Goal: Task Accomplishment & Management: Use online tool/utility

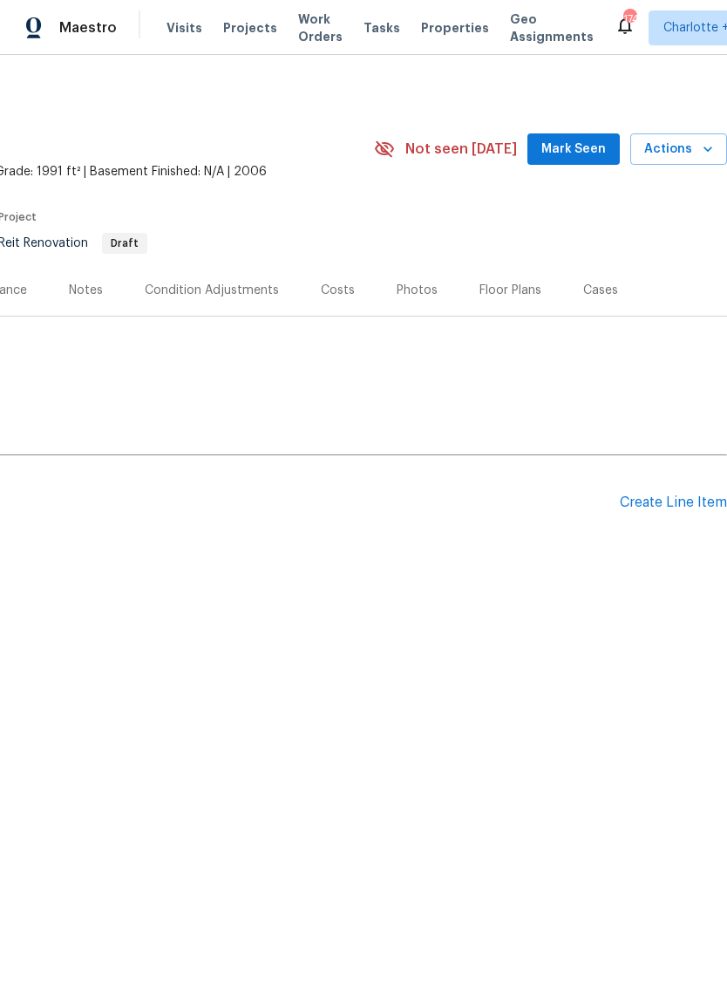
scroll to position [0, 258]
click at [648, 506] on div "Create Line Item" at bounding box center [673, 502] width 107 height 17
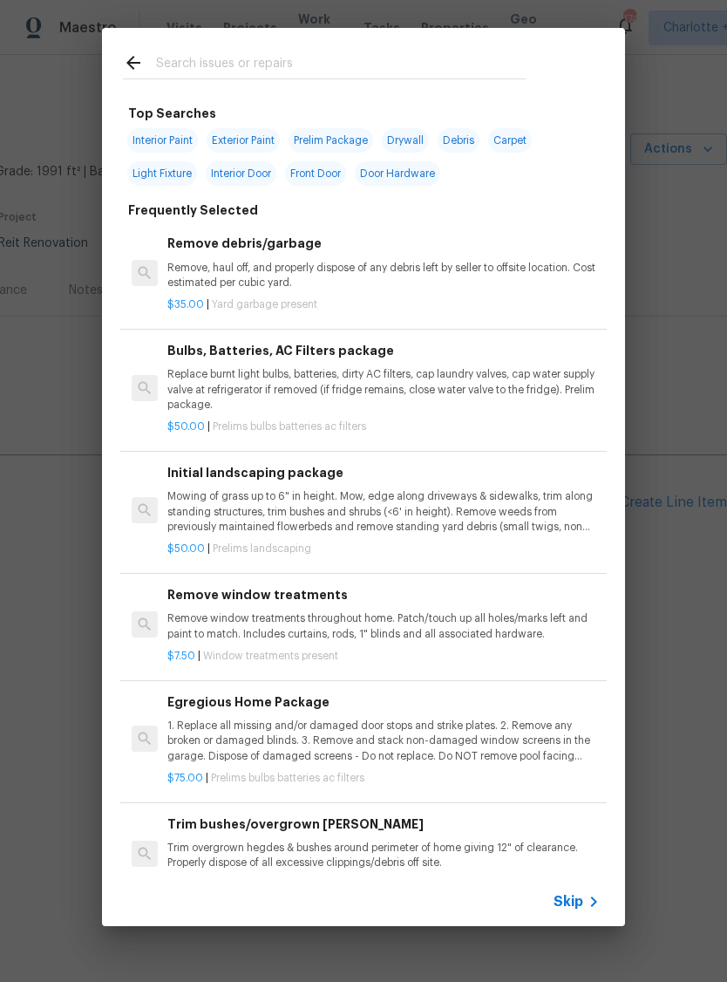
click at [586, 904] on icon at bounding box center [593, 901] width 21 height 21
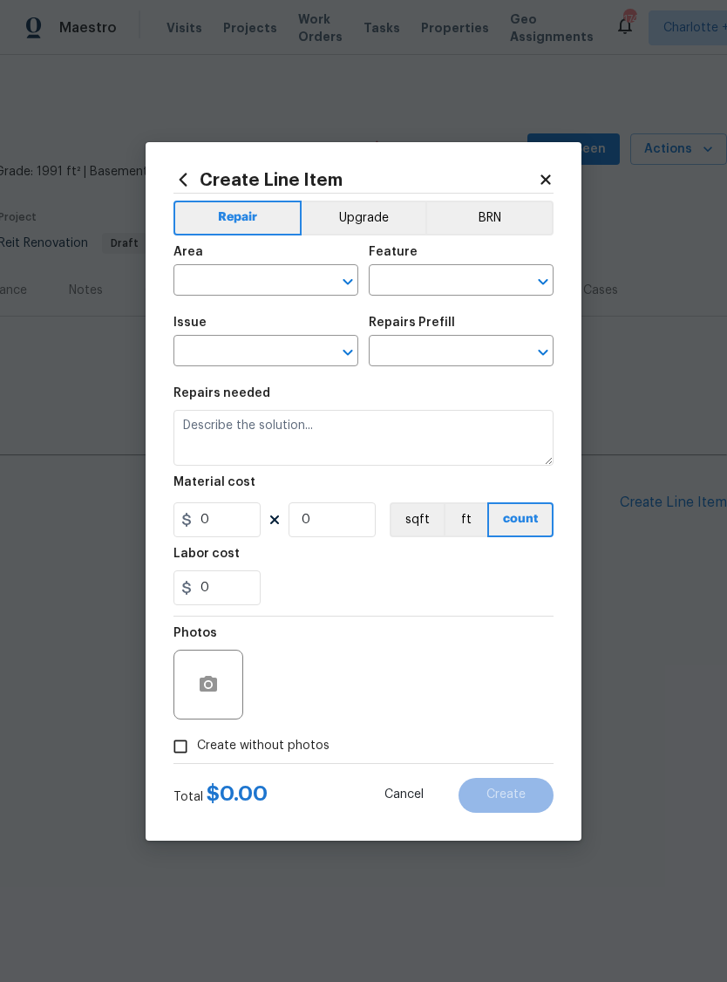
click at [247, 282] on input "text" at bounding box center [241, 281] width 136 height 27
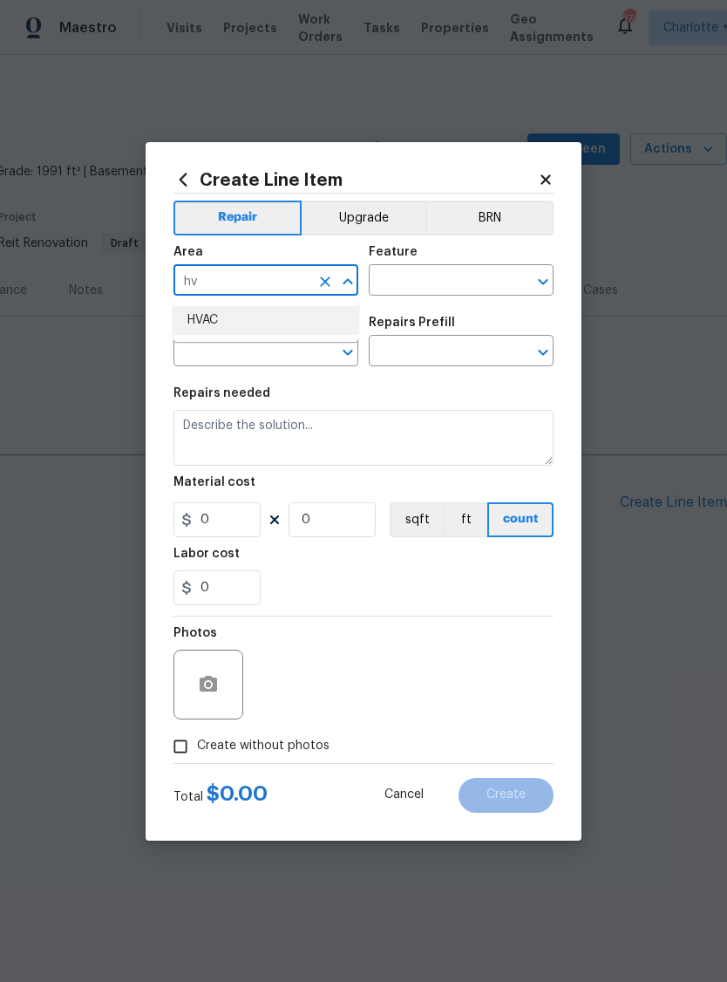
click at [234, 323] on li "HVAC" at bounding box center [265, 320] width 185 height 29
type input "HVAC"
click at [428, 287] on input "text" at bounding box center [437, 281] width 136 height 27
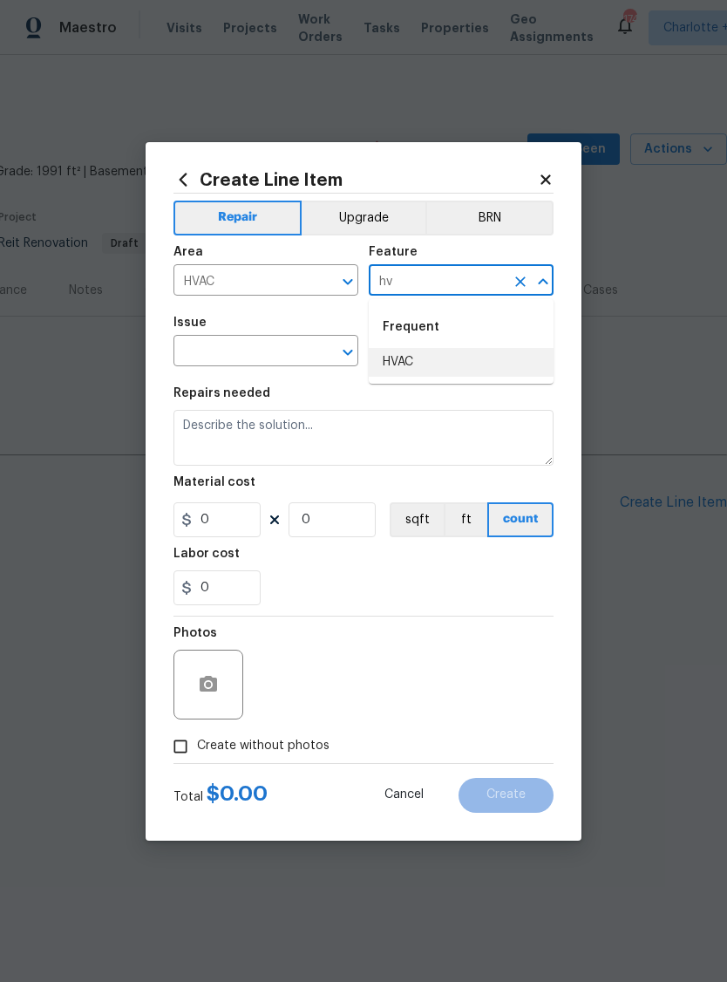
click at [413, 364] on li "HVAC" at bounding box center [461, 362] width 185 height 29
type input "HVAC"
click at [255, 351] on input "text" at bounding box center [241, 352] width 136 height 27
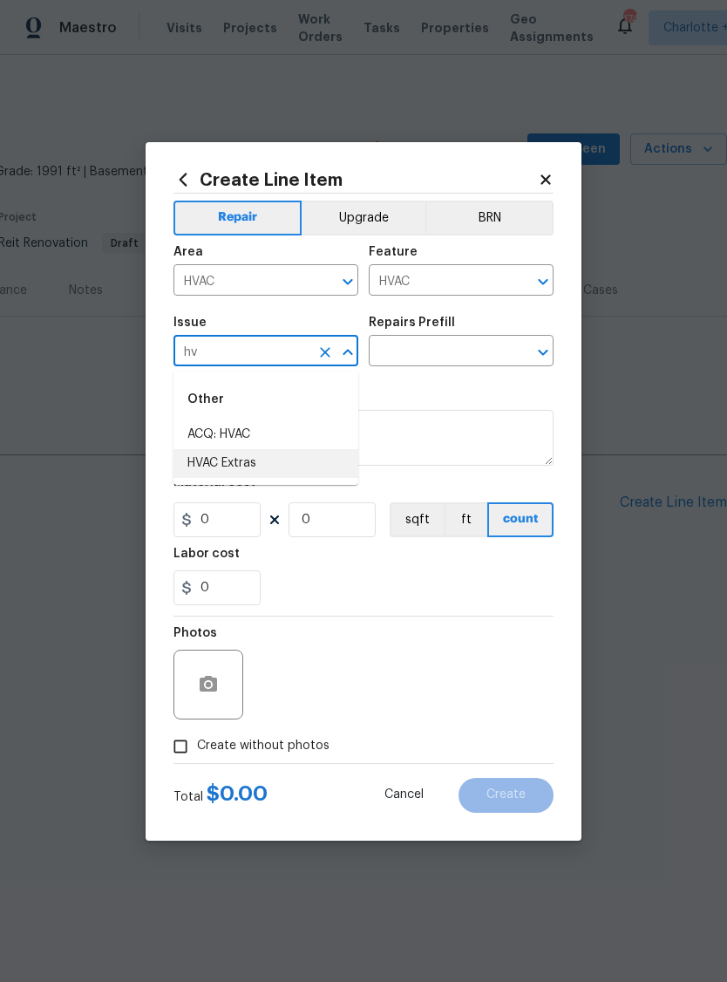
click at [254, 465] on li "HVAC Extras" at bounding box center [265, 463] width 185 height 29
type input "HVAC Extras"
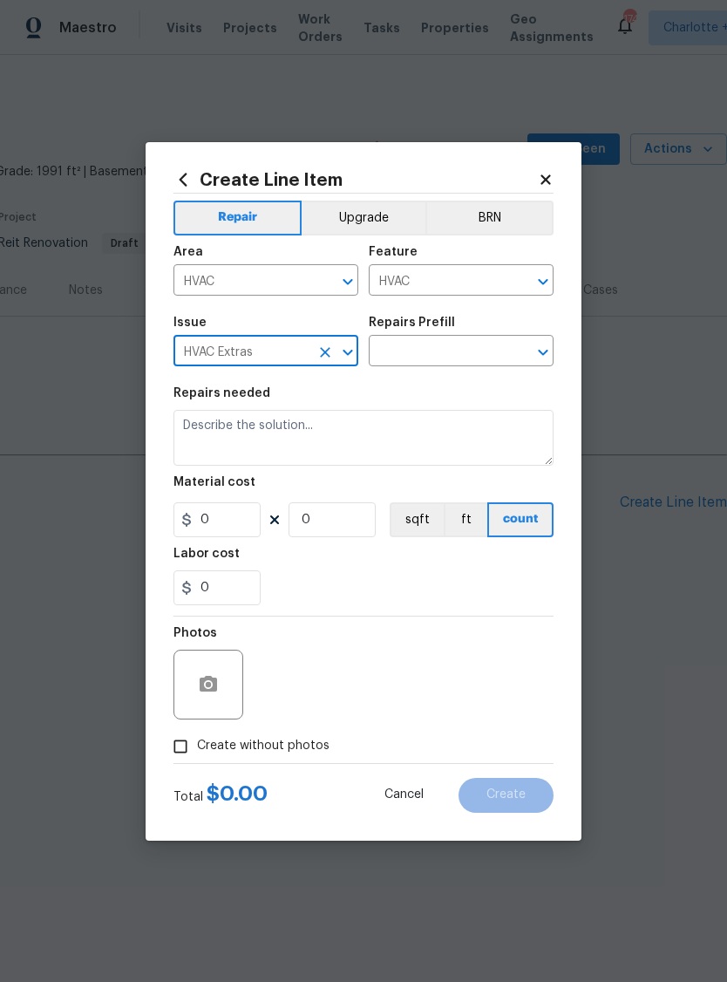
click at [461, 357] on input "text" at bounding box center [437, 352] width 136 height 27
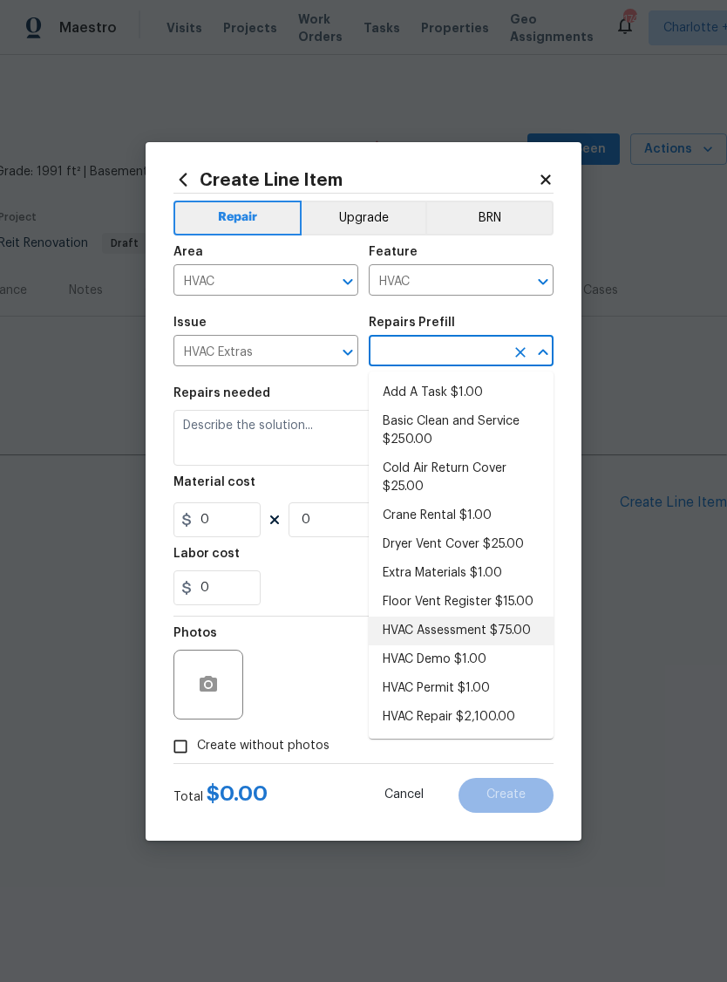
click at [472, 635] on li "HVAC Assessment $75.00" at bounding box center [461, 630] width 185 height 29
type input "HVAC Assessment $75.00"
type textarea "HVAC not working properly. Inspect system and diagnose problem."
type input "1"
type input "HVAC Assessment $75.00"
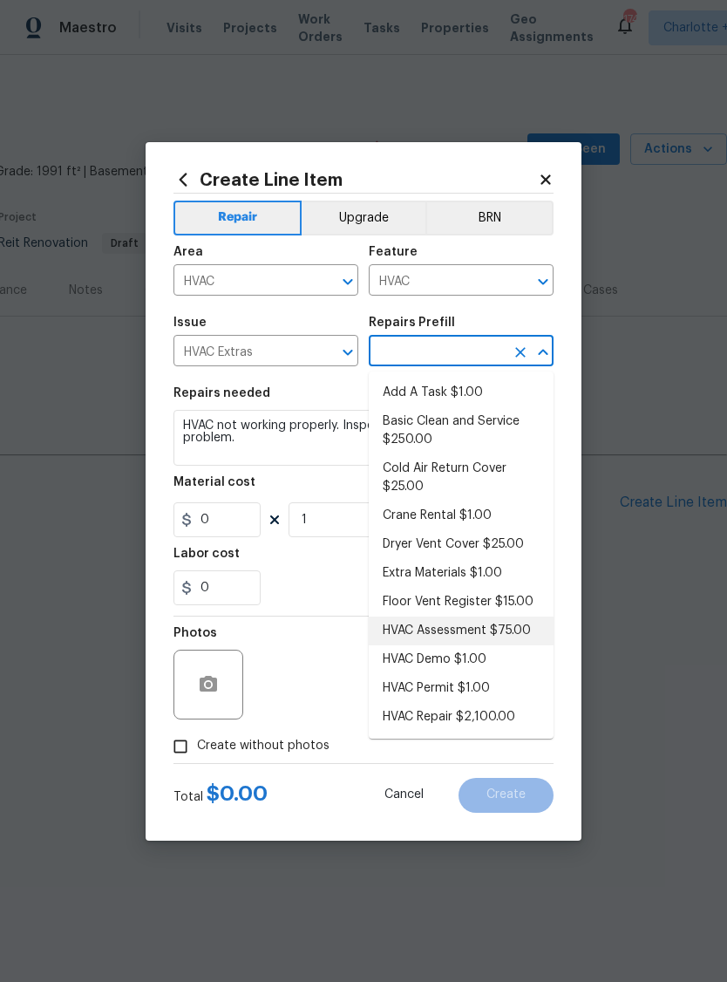
type input "75"
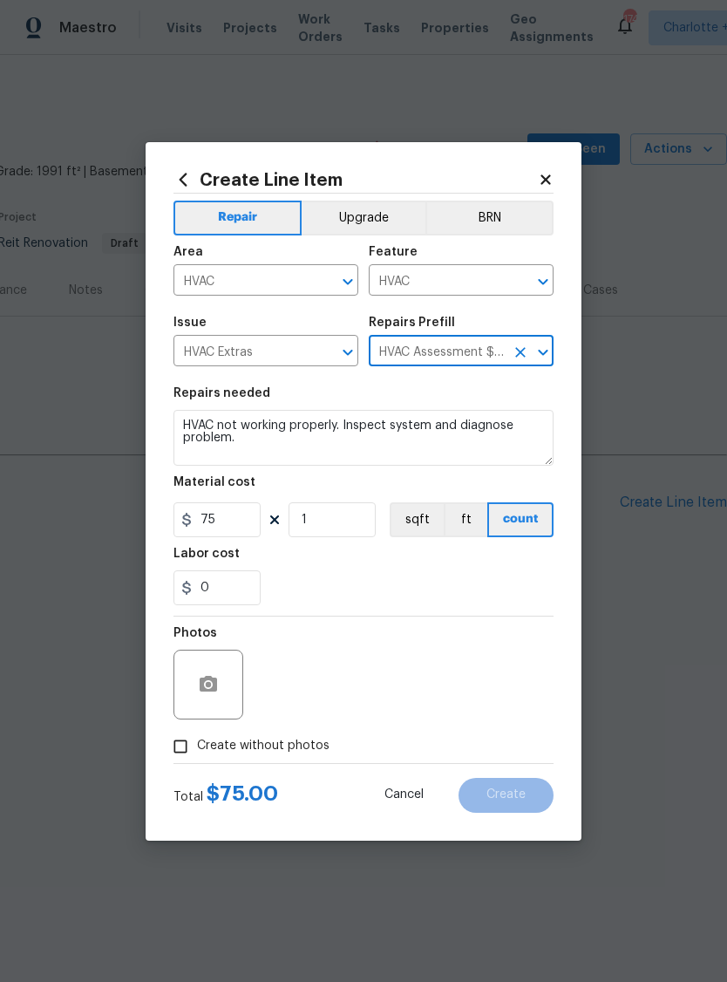
click at [189, 748] on input "Create without photos" at bounding box center [180, 746] width 33 height 33
checkbox input "true"
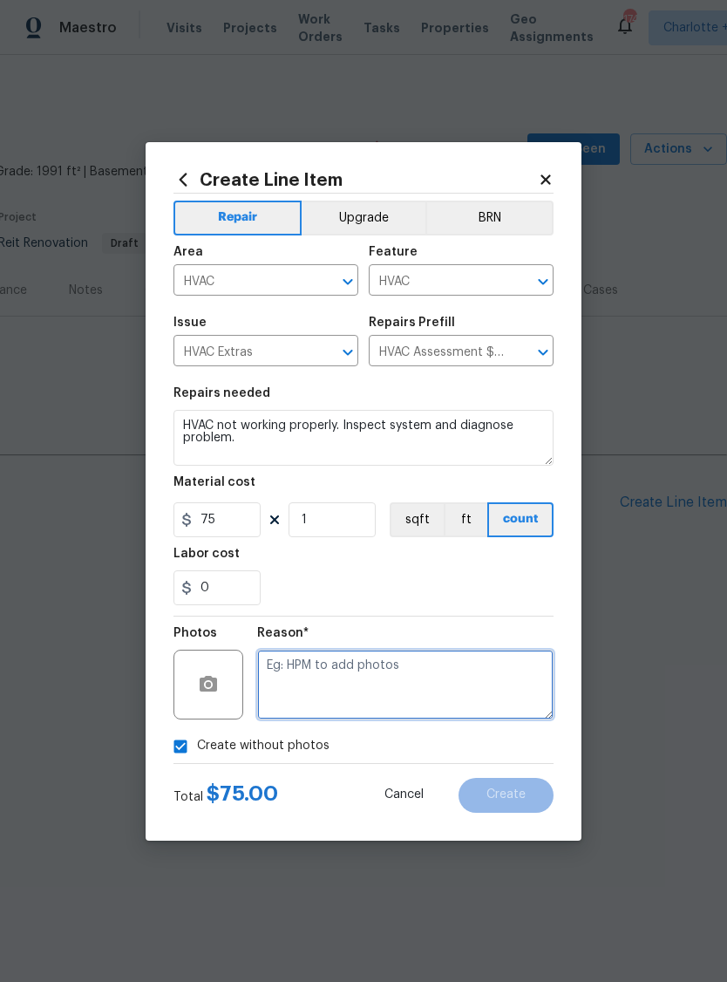
click at [370, 679] on textarea at bounding box center [405, 684] width 296 height 70
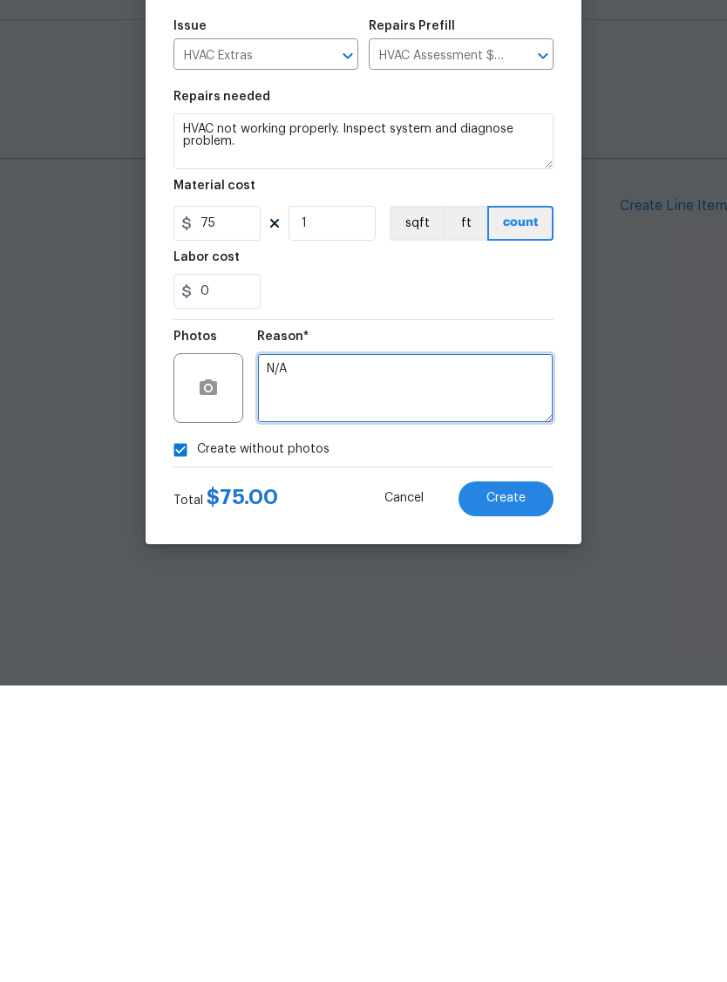
type textarea "N/A"
click at [520, 788] on span "Create" at bounding box center [505, 794] width 39 height 13
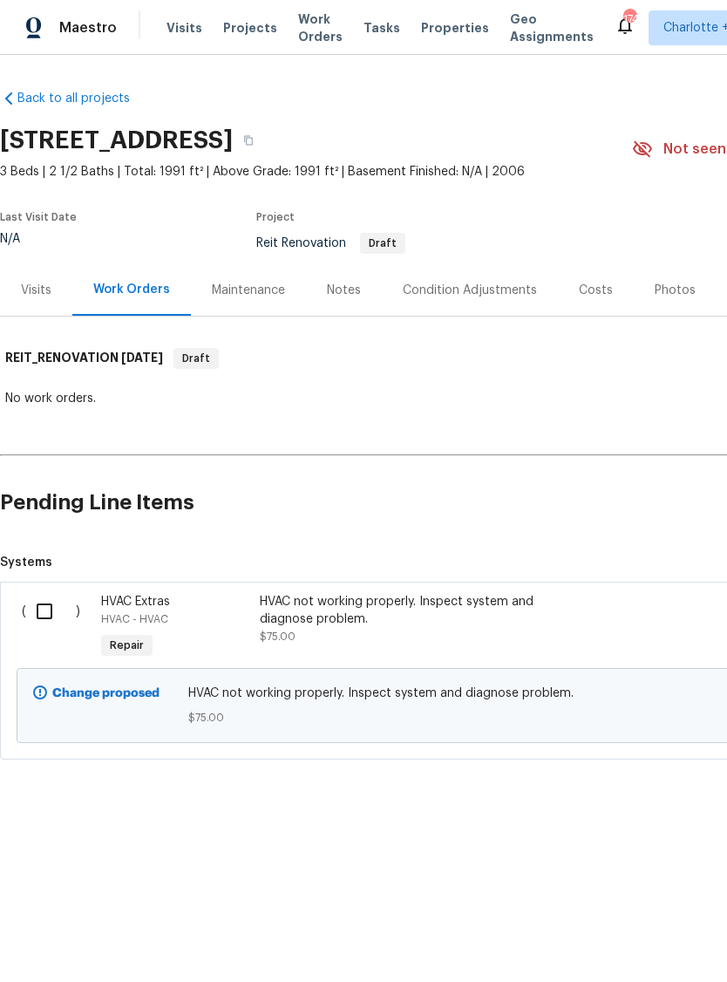
scroll to position [0, 0]
click at [46, 605] on input "checkbox" at bounding box center [51, 611] width 50 height 37
checkbox input "true"
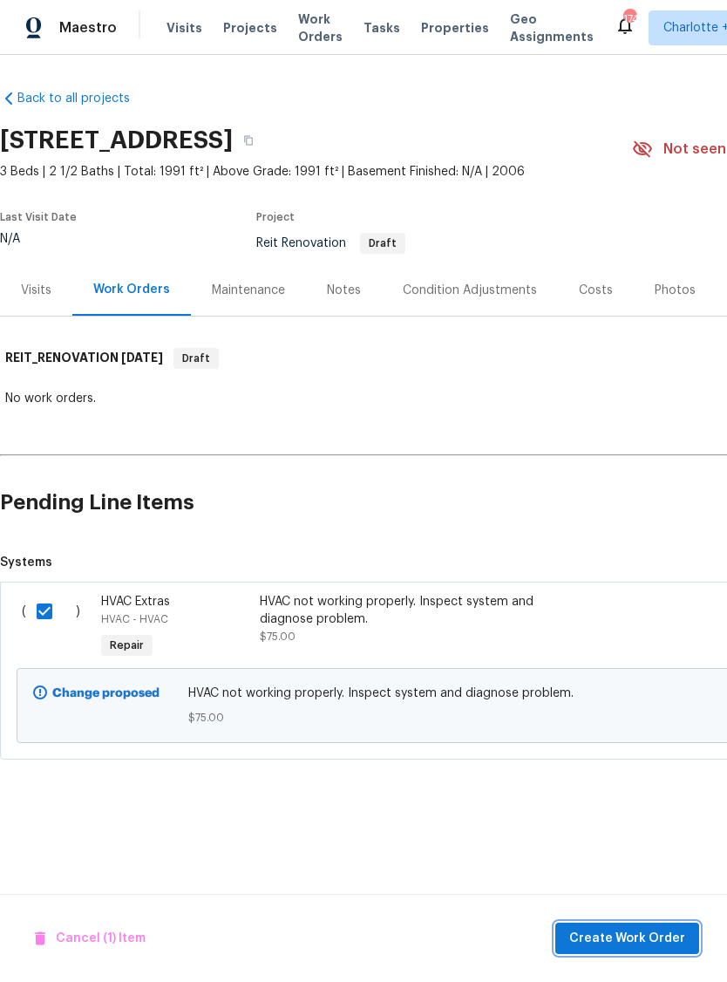
click at [627, 933] on span "Create Work Order" at bounding box center [627, 939] width 116 height 22
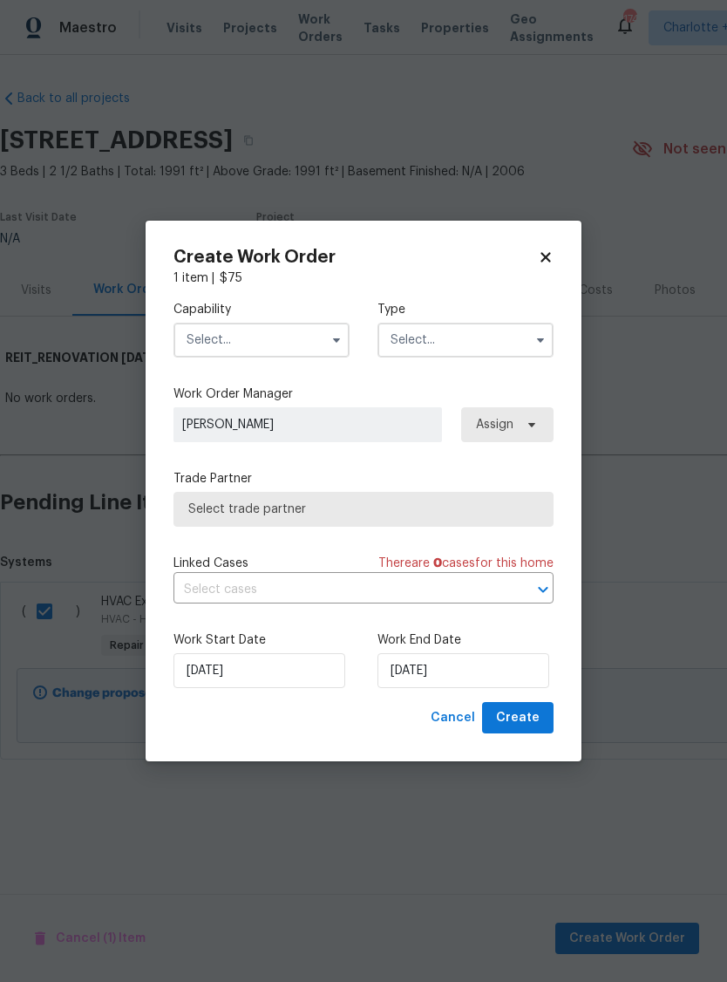
click at [264, 345] on input "text" at bounding box center [261, 340] width 176 height 35
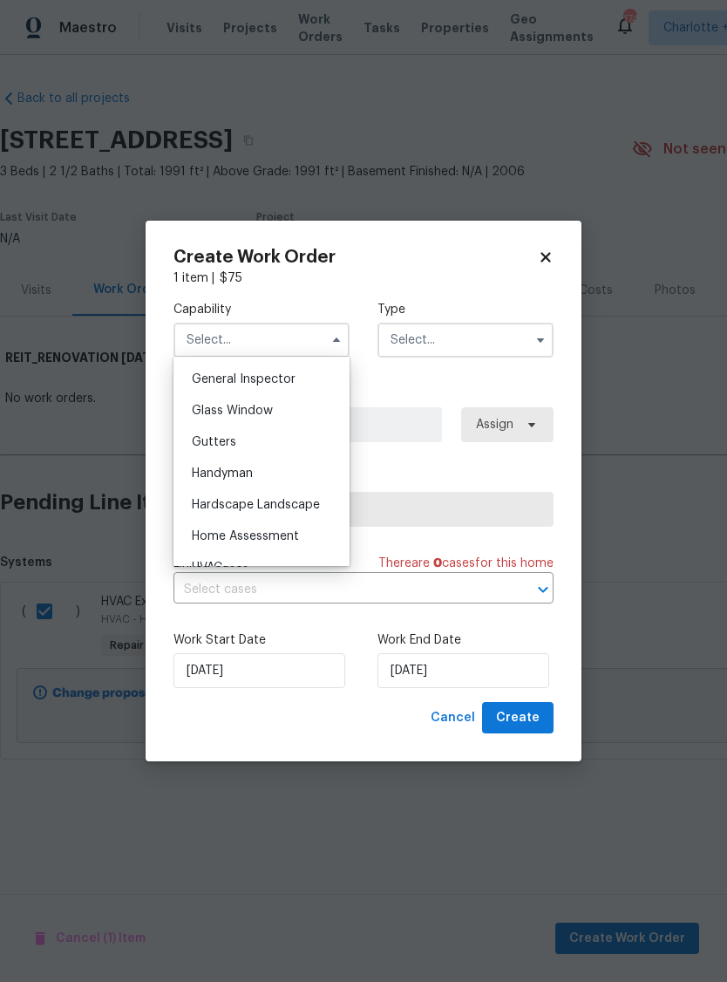
scroll to position [949, 0]
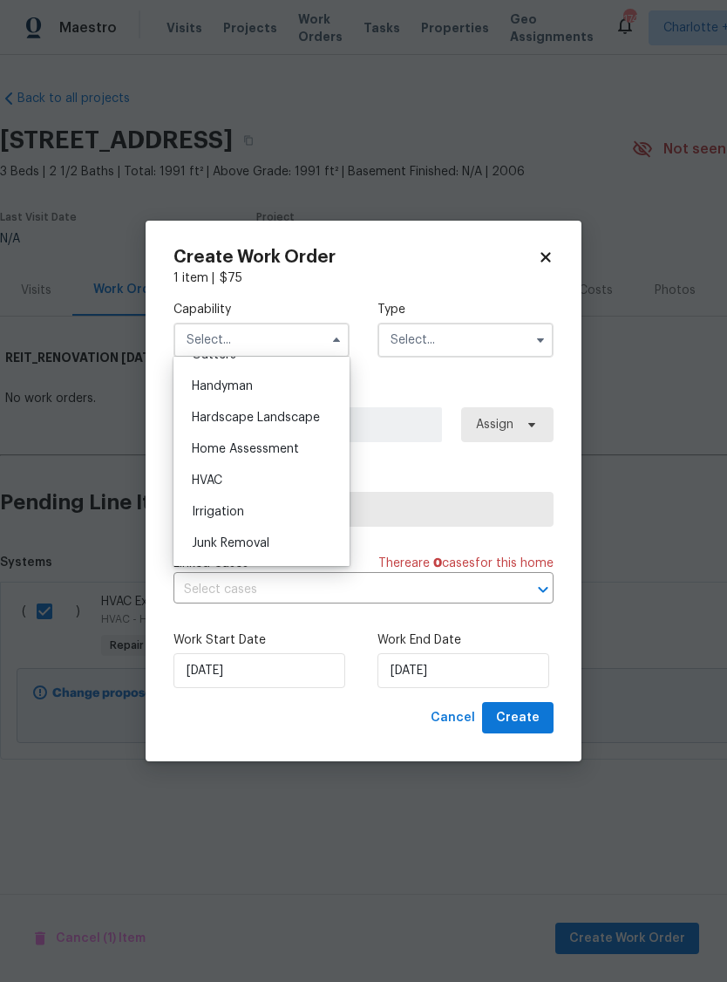
click at [238, 482] on div "HVAC" at bounding box center [261, 480] width 167 height 31
type input "HVAC"
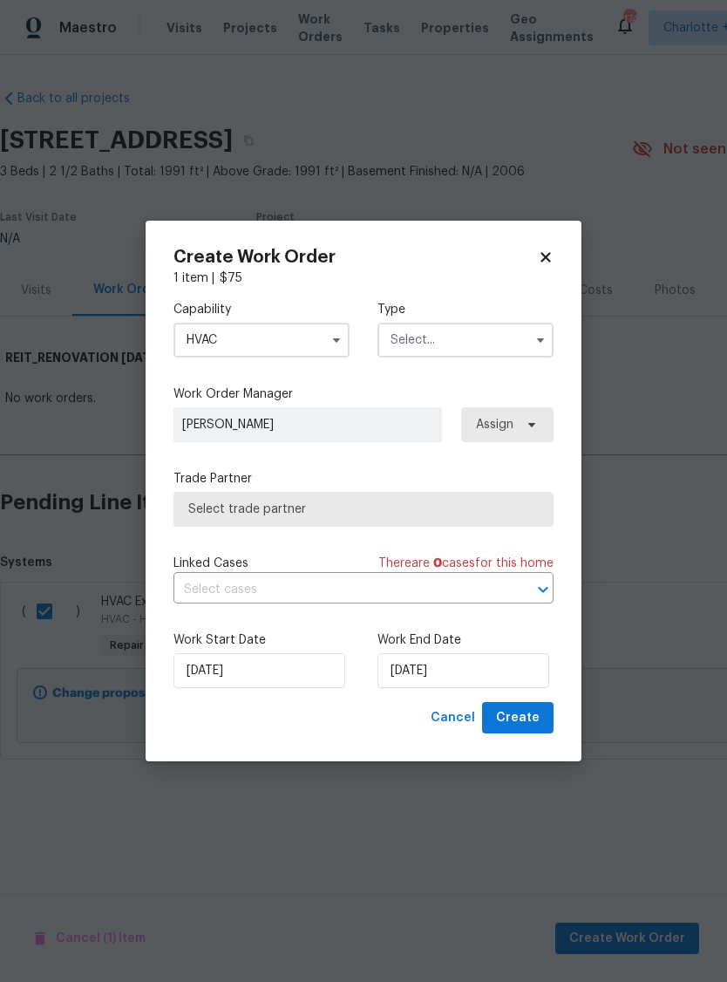
click at [463, 342] on input "text" at bounding box center [465, 340] width 176 height 35
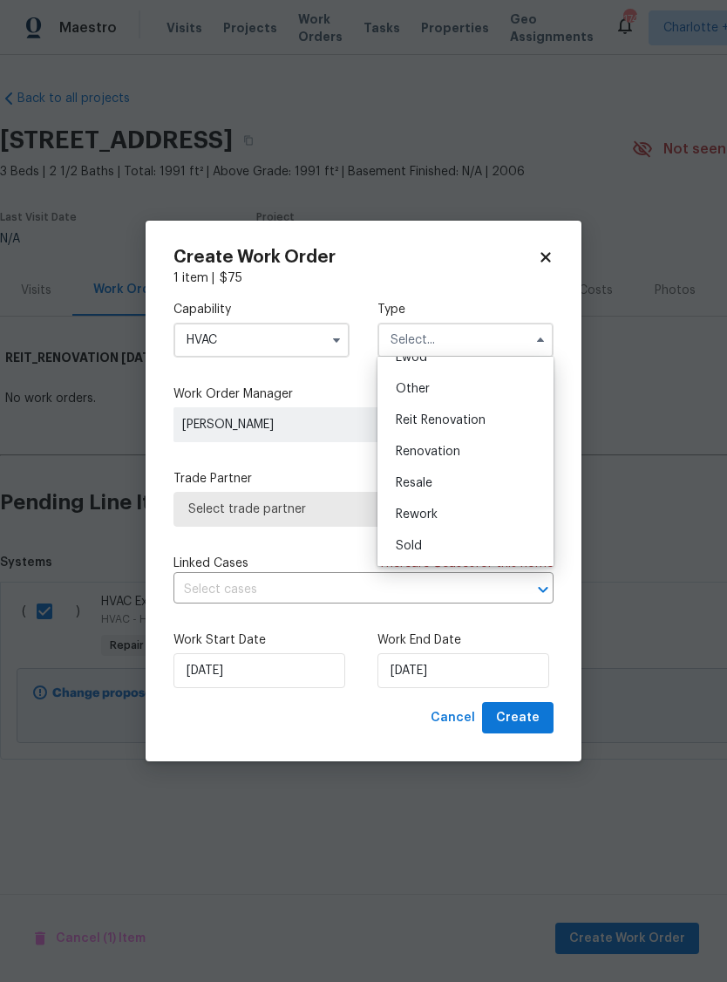
scroll to position [207, 0]
click at [465, 423] on span "Reit Renovation" at bounding box center [441, 420] width 90 height 12
type input "Reit Renovation"
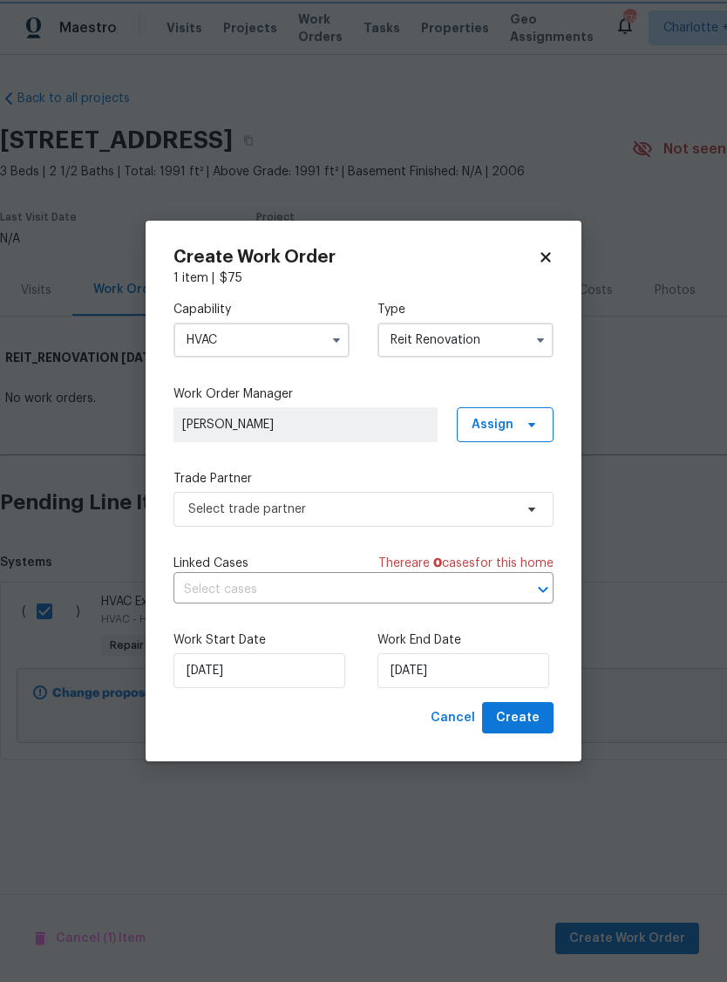
scroll to position [0, 0]
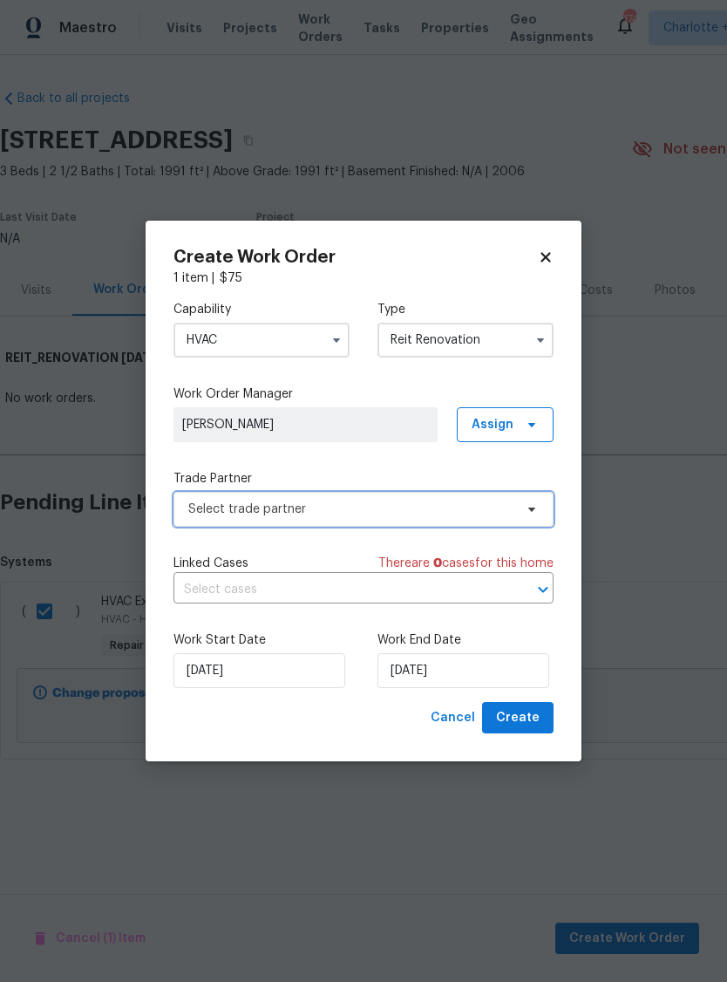
click at [302, 512] on span "Select trade partner" at bounding box center [350, 508] width 325 height 17
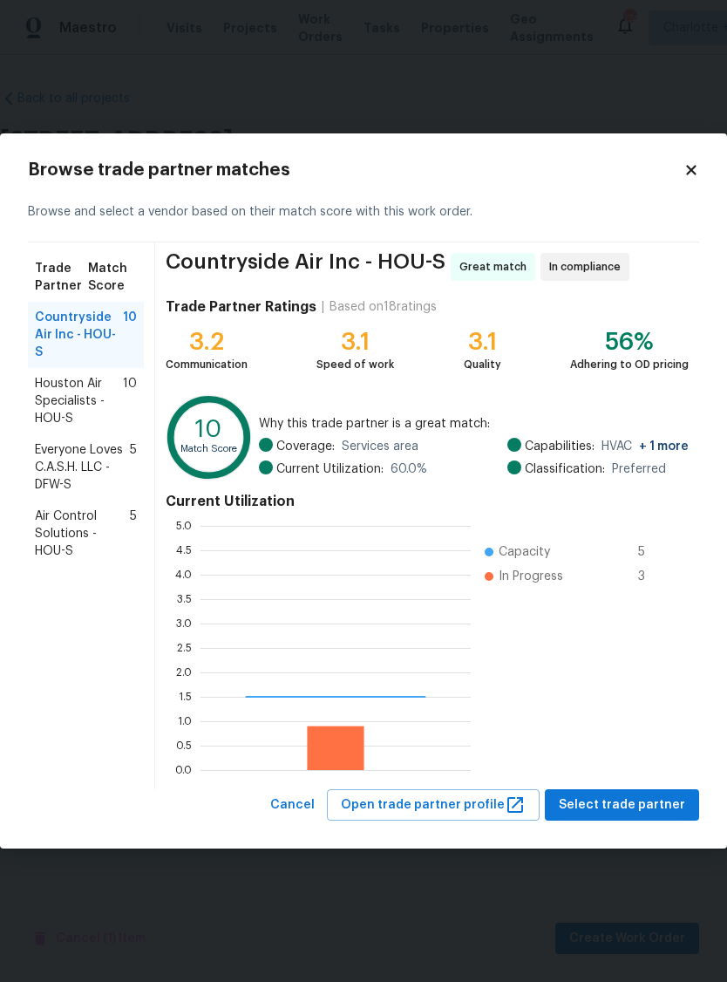
scroll to position [244, 270]
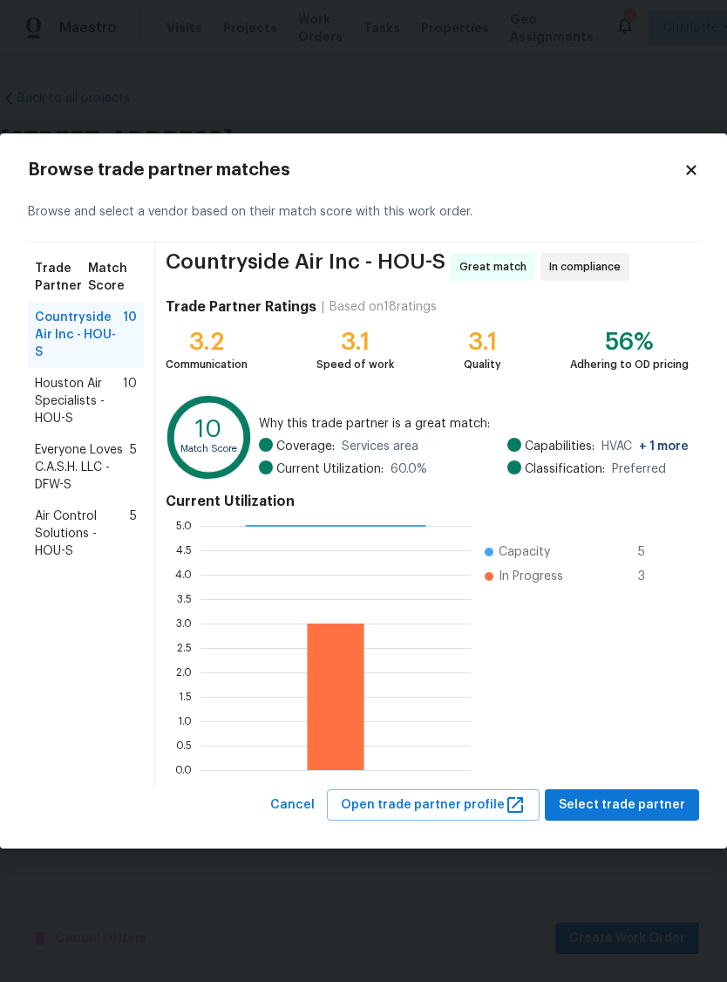
click at [92, 388] on span "Houston Air Specialists - HOU-S" at bounding box center [79, 401] width 88 height 52
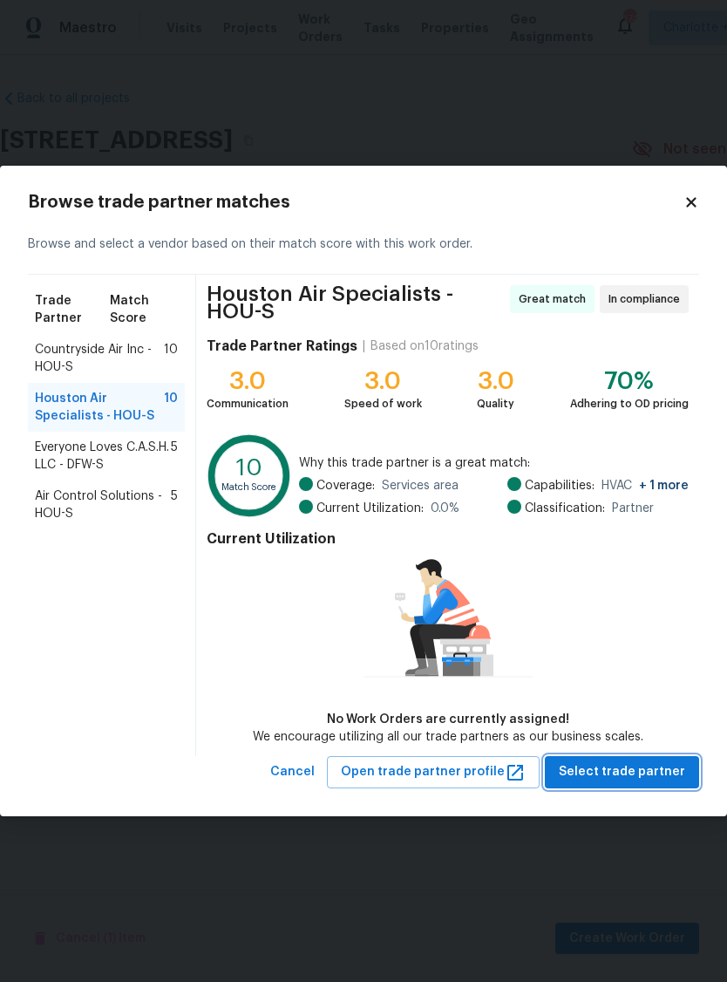
click at [640, 769] on span "Select trade partner" at bounding box center [622, 772] width 126 height 22
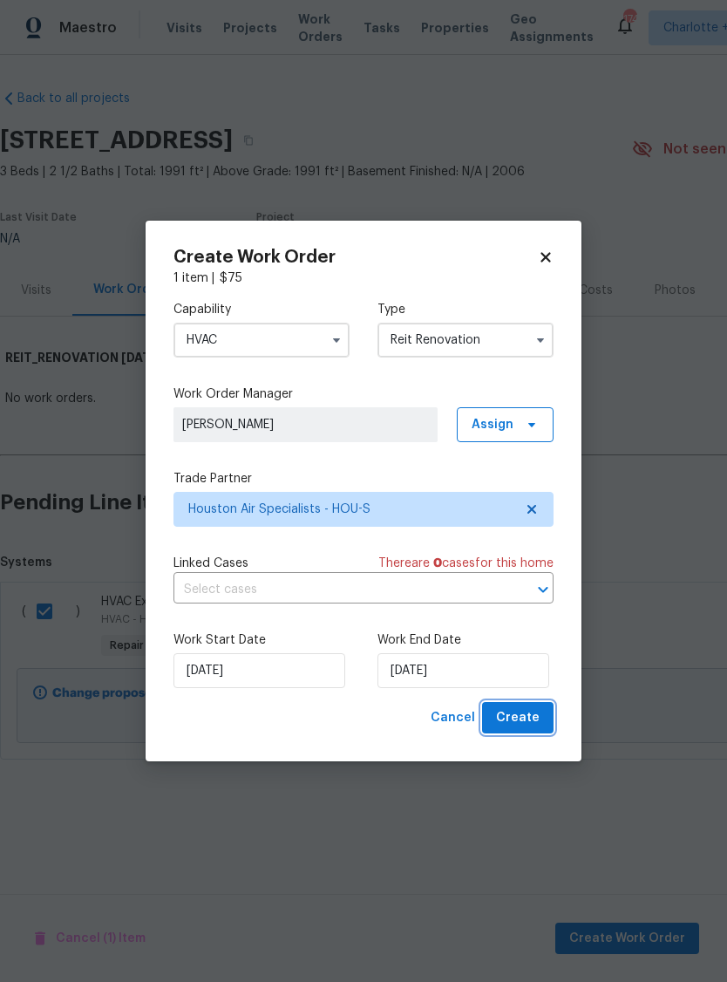
click at [537, 717] on span "Create" at bounding box center [518, 718] width 44 height 22
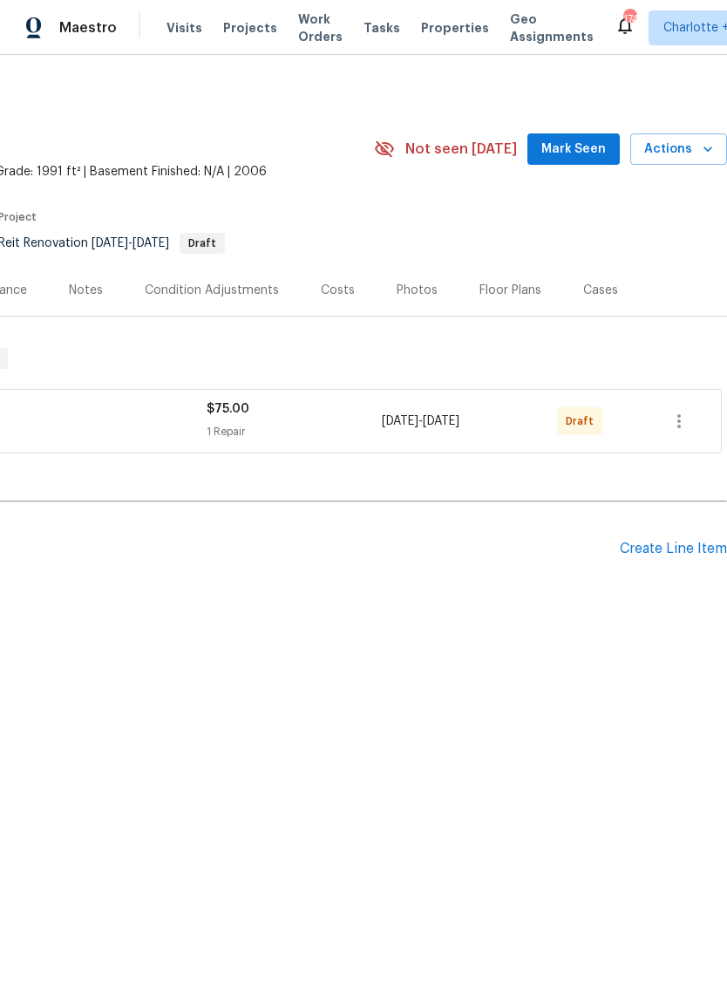
scroll to position [0, 258]
click at [677, 433] on button "button" at bounding box center [679, 421] width 42 height 42
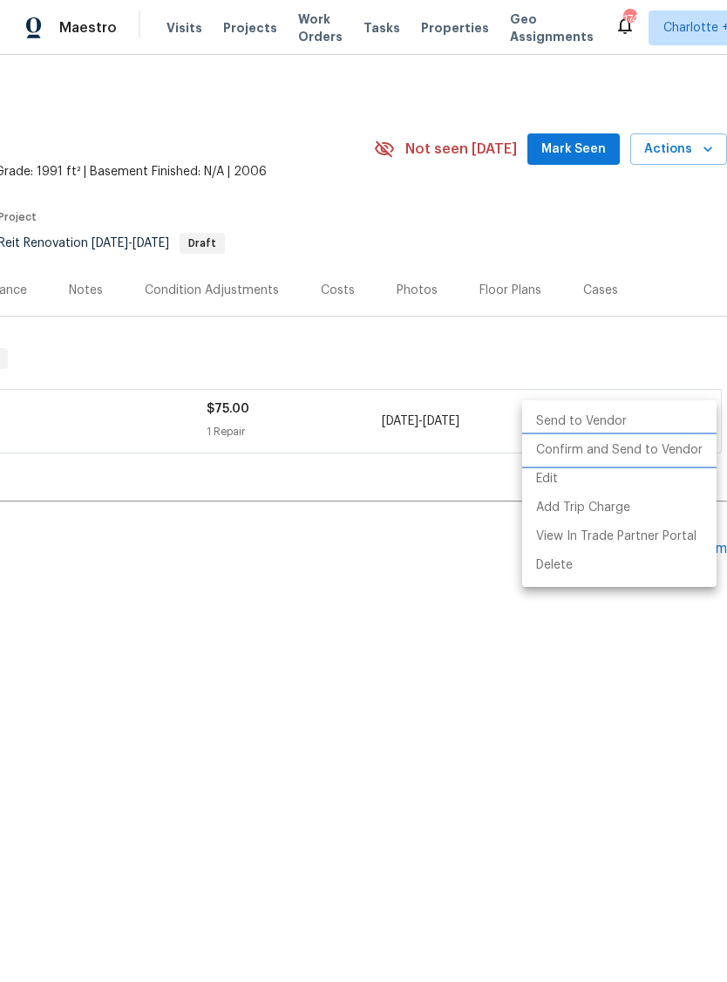
click at [590, 446] on li "Confirm and Send to Vendor" at bounding box center [619, 450] width 194 height 29
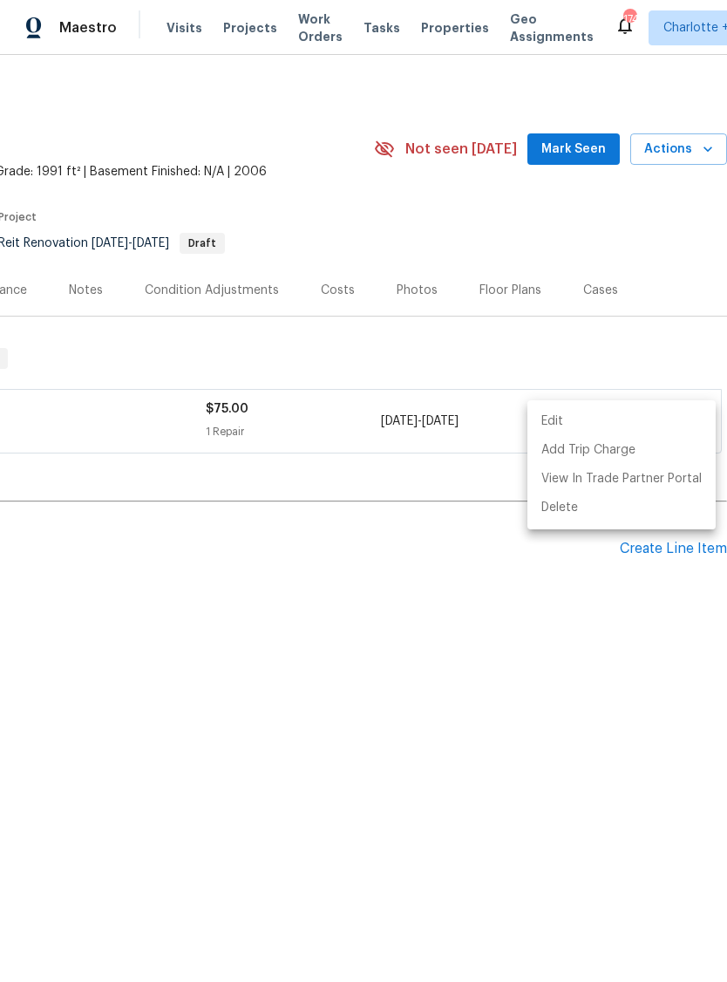
click at [384, 651] on div at bounding box center [363, 491] width 727 height 982
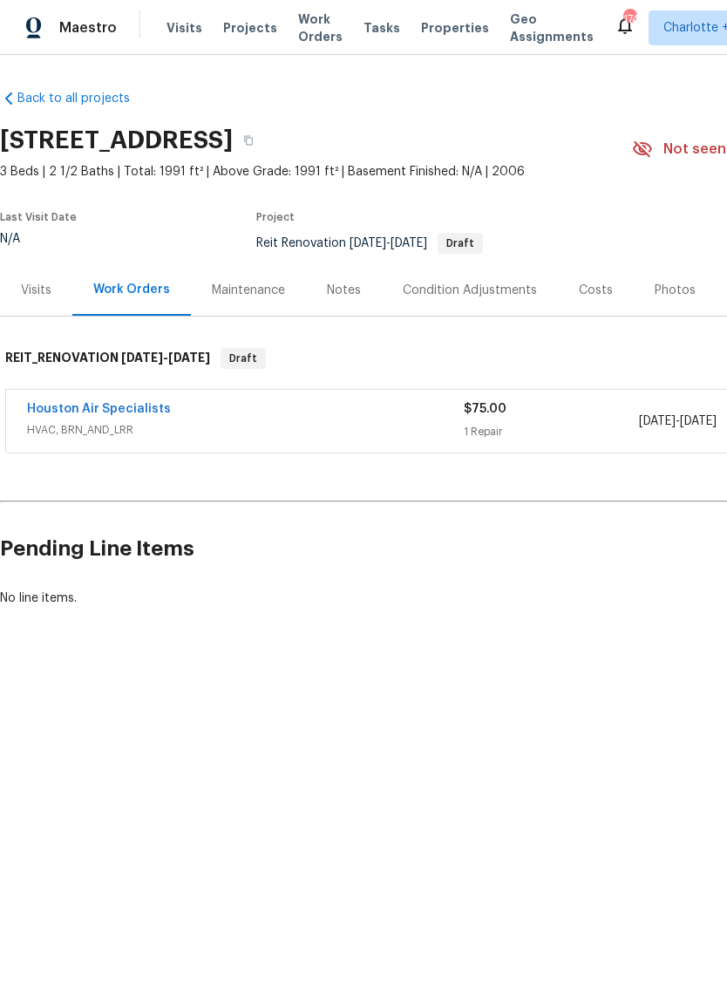
click at [113, 413] on link "Houston Air Specialists" at bounding box center [99, 409] width 144 height 12
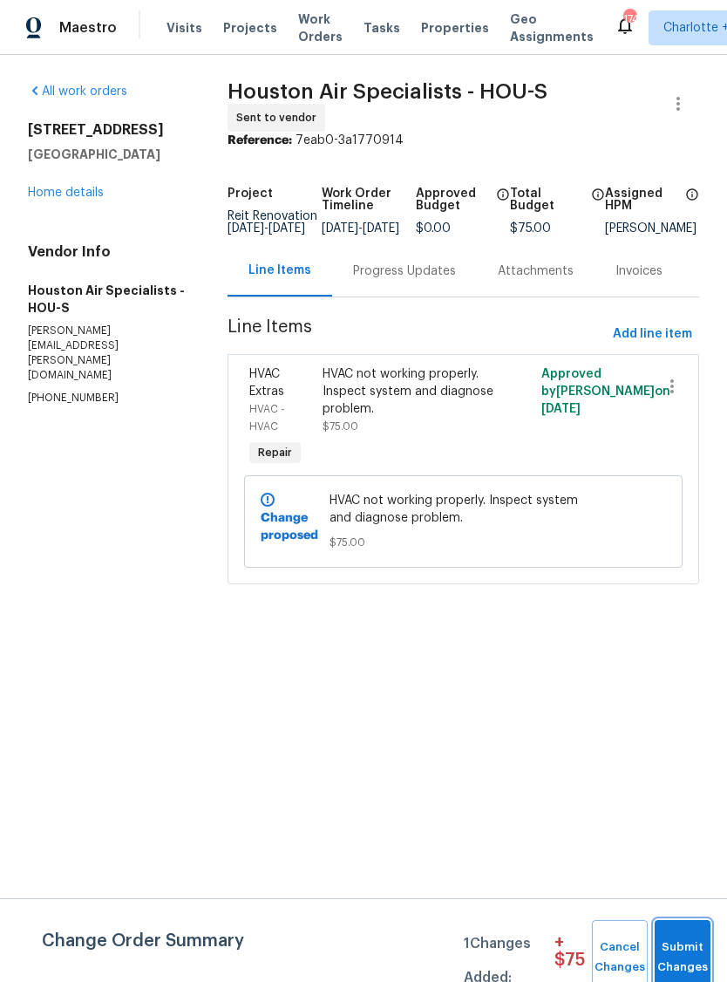
click at [674, 951] on span "Submit Changes" at bounding box center [682, 957] width 38 height 40
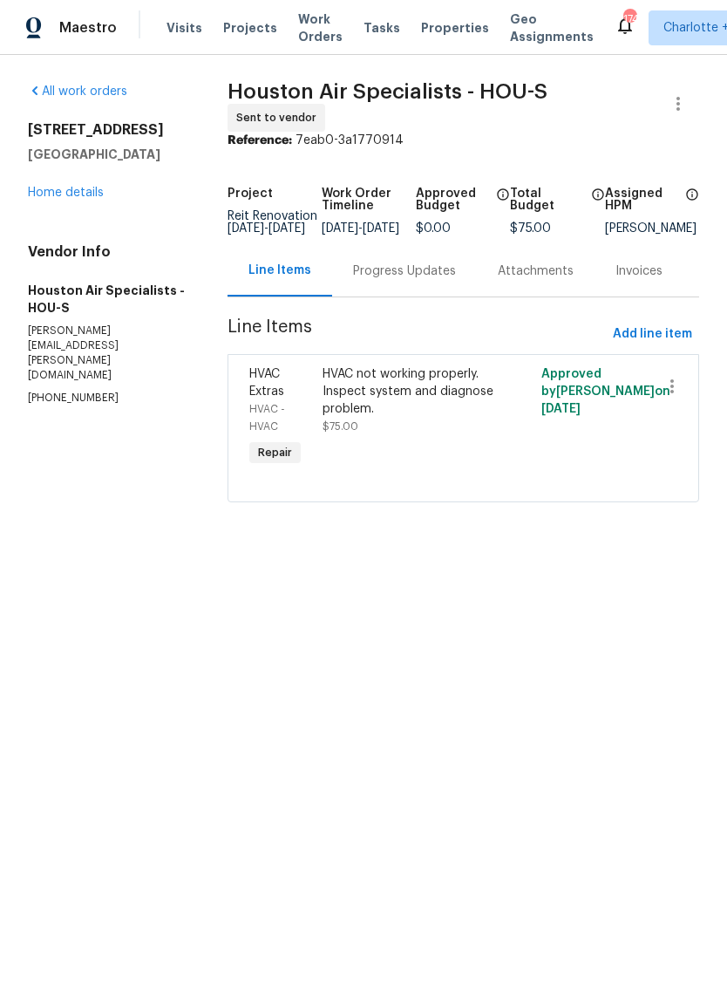
click at [409, 272] on div "Progress Updates" at bounding box center [404, 270] width 103 height 17
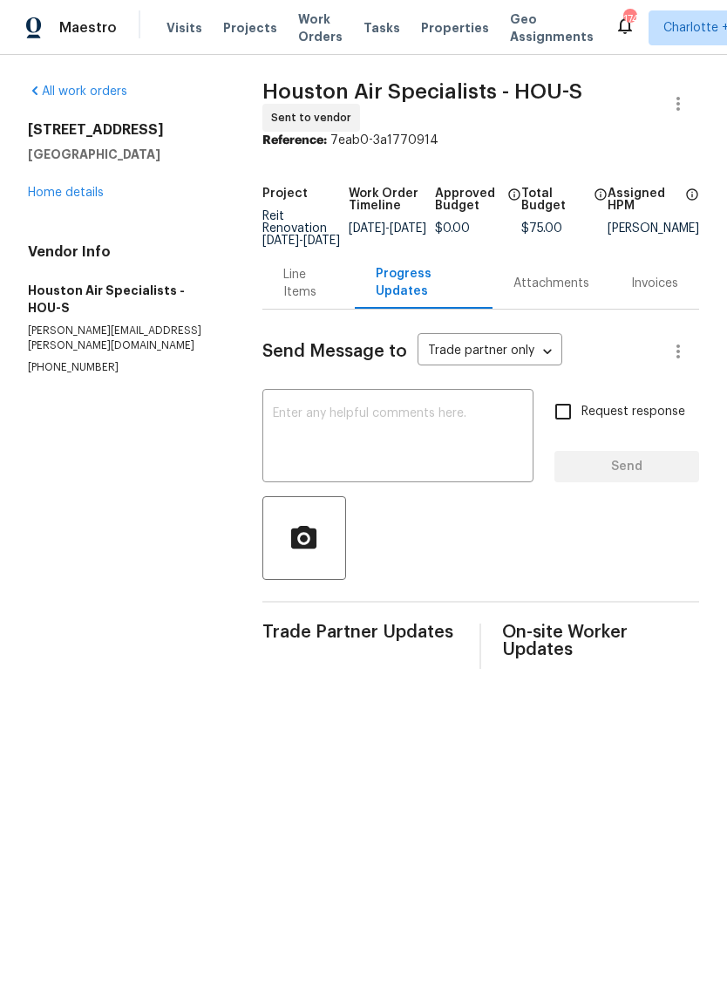
click at [367, 428] on textarea at bounding box center [398, 437] width 250 height 61
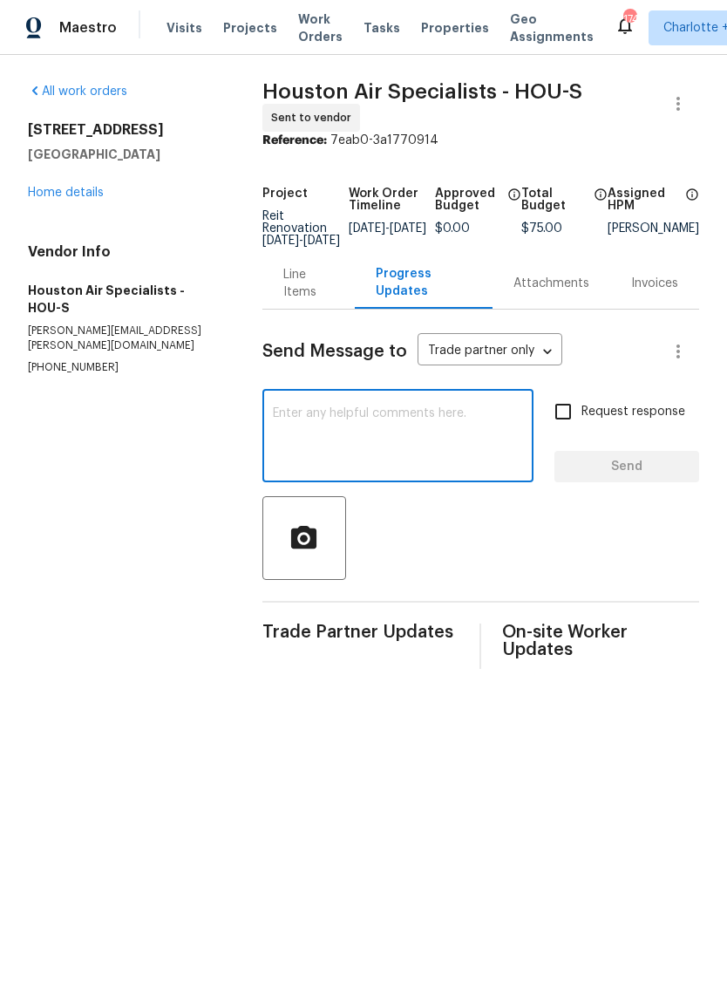
click at [323, 424] on textarea at bounding box center [398, 437] width 250 height 61
paste textarea "Hello joe.wolfe, we have a new house assigned as one of our listing pilot homes…"
type textarea "Hello joe.wolfe, we have a new house assigned as one of our listing pilot homes…"
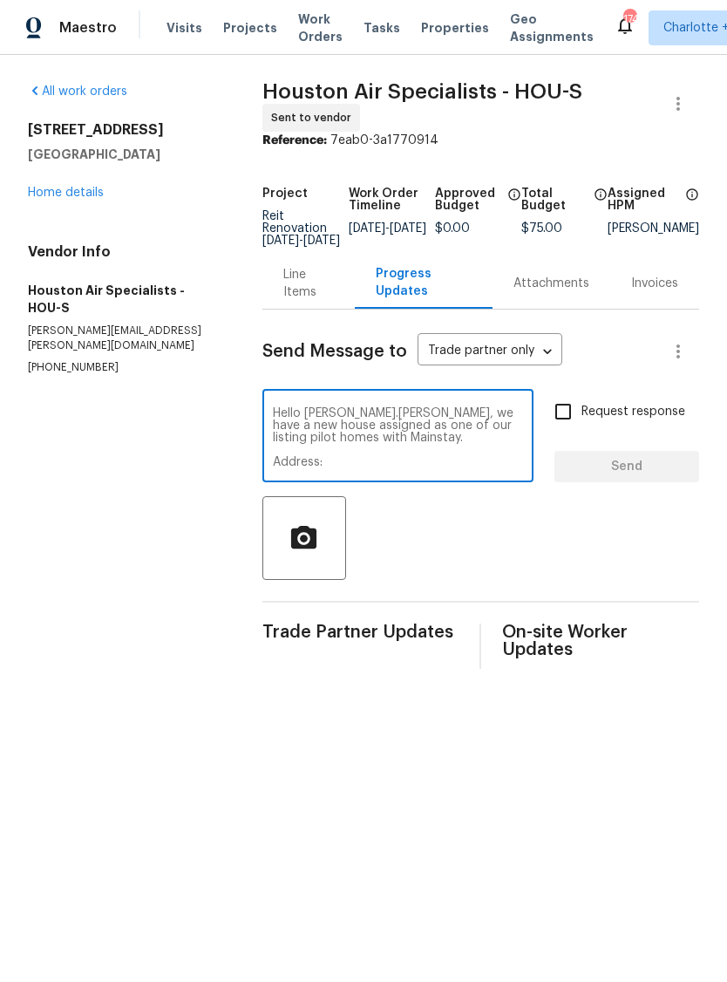
scroll to position [159, 0]
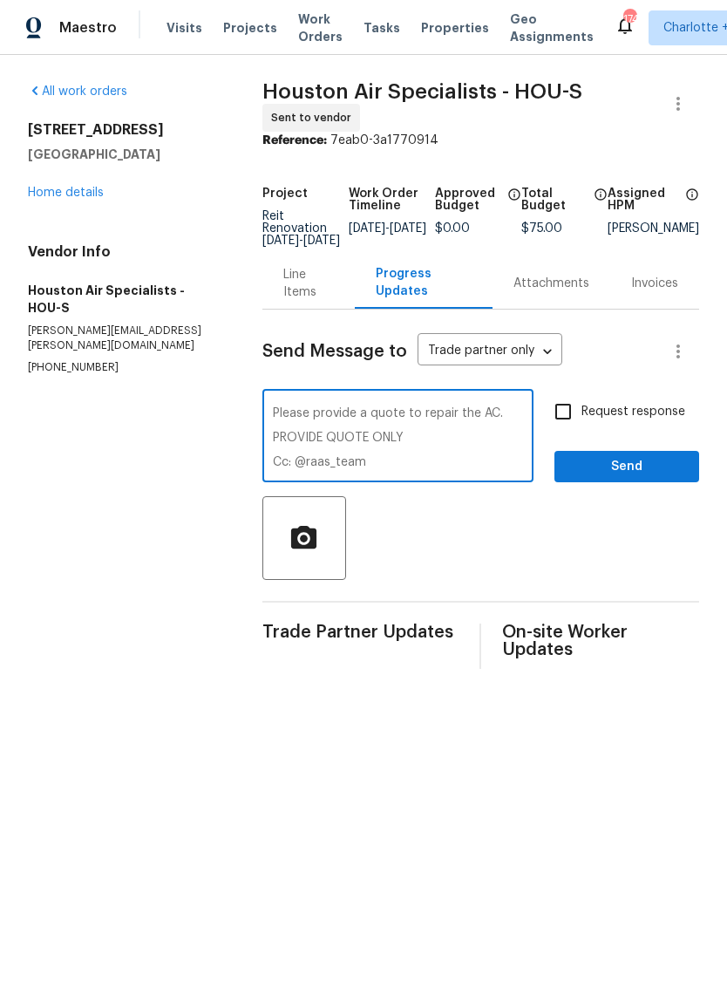
click at [391, 459] on textarea "Hello joe.wolfe, we have a new house assigned as one of our listing pilot homes…" at bounding box center [398, 437] width 250 height 61
click at [409, 465] on textarea "Hello joe.wolfe, we have a new house assigned as one of our listing pilot homes…" at bounding box center [398, 437] width 250 height 61
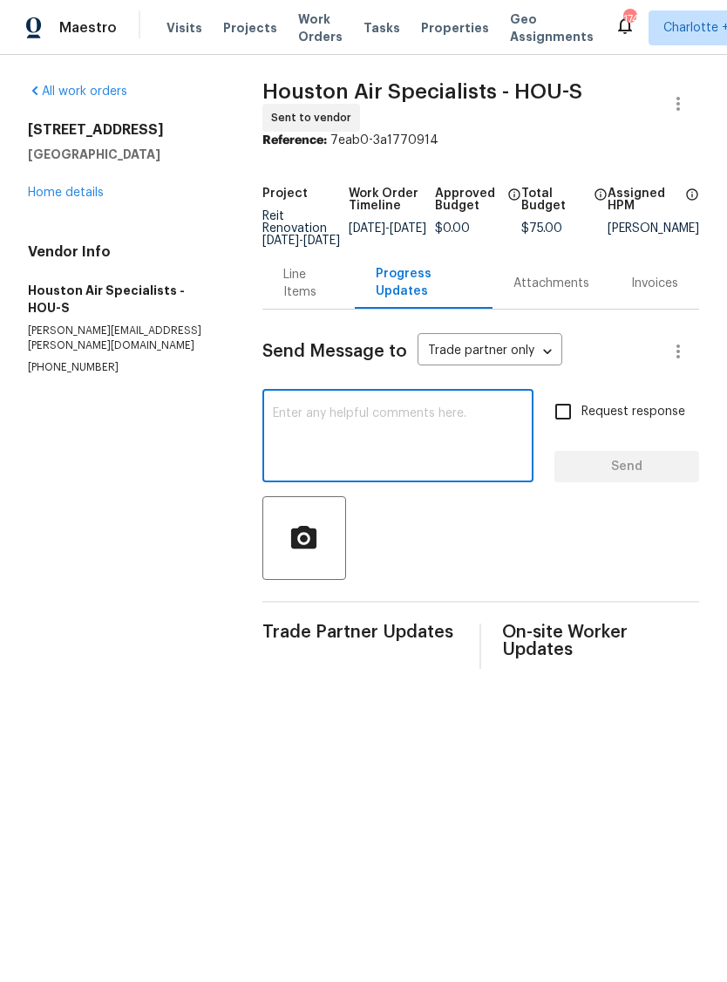
scroll to position [0, 0]
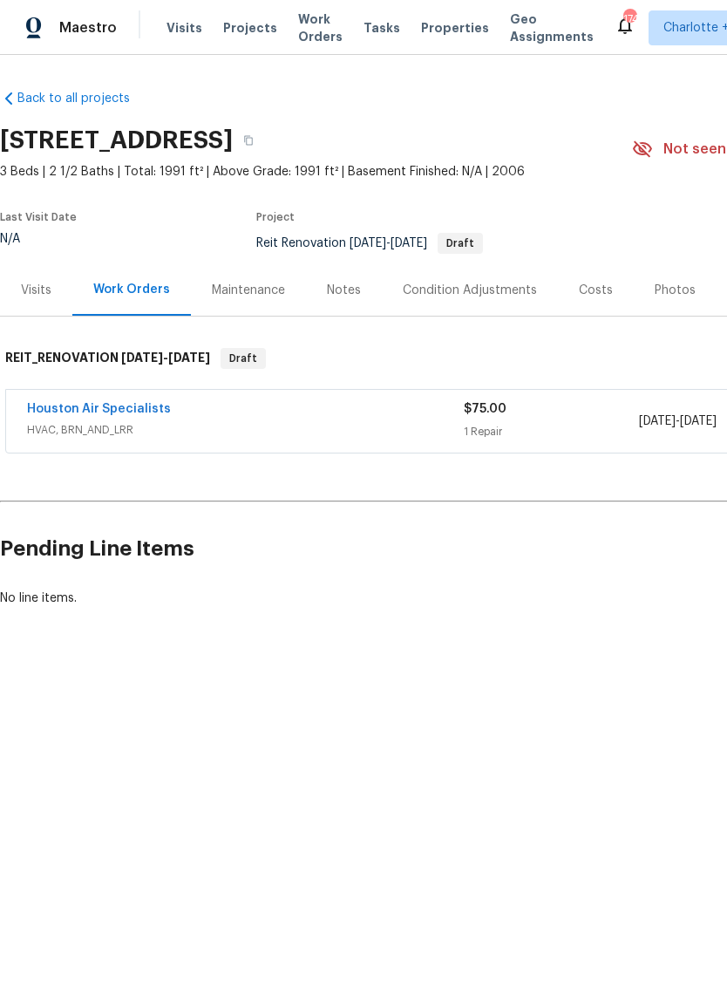
click at [117, 408] on link "Houston Air Specialists" at bounding box center [99, 409] width 144 height 12
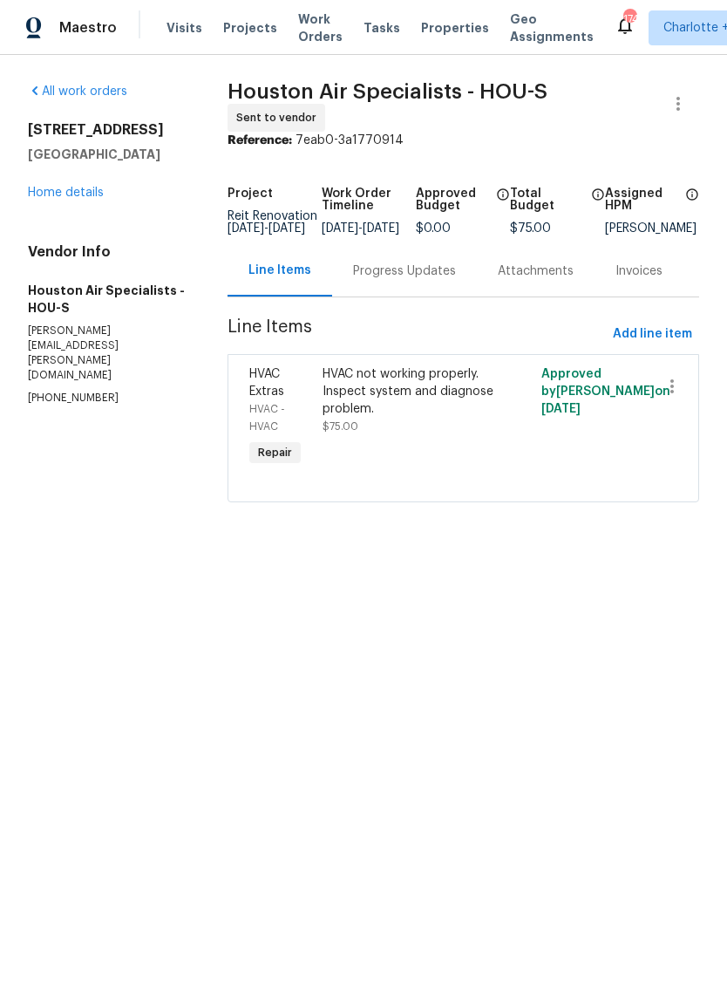
click at [415, 395] on div "HVAC not working properly. Inspect system and diagnose problem." at bounding box center [409, 391] width 173 height 52
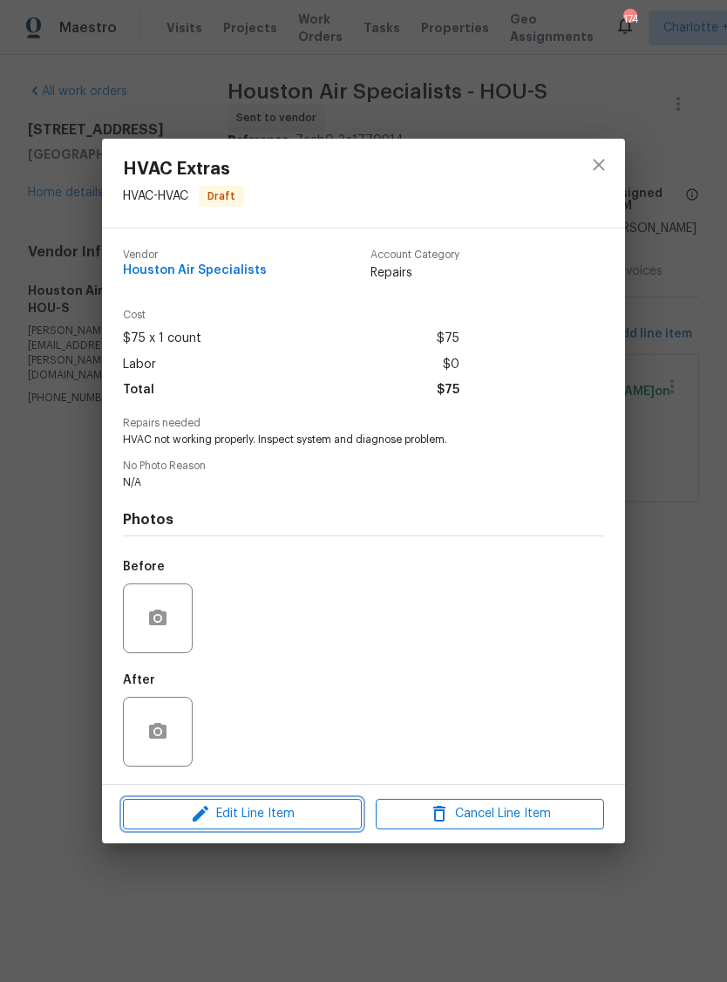
click at [273, 818] on span "Edit Line Item" at bounding box center [242, 814] width 228 height 22
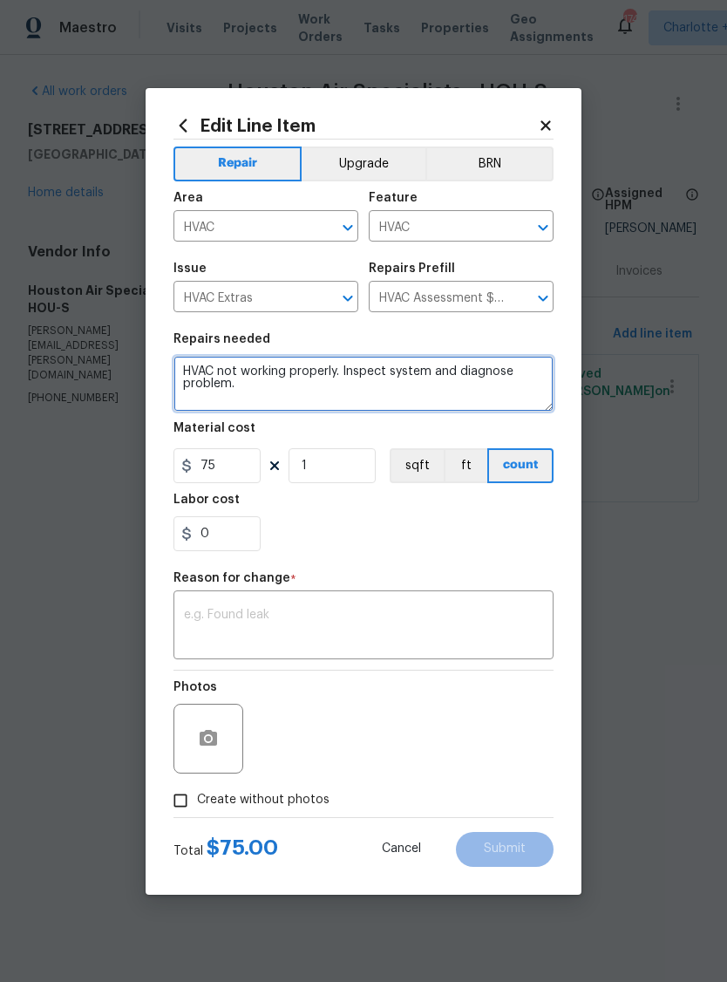
click at [183, 372] on textarea "HVAC not working properly. Inspect system and diagnose problem." at bounding box center [363, 384] width 380 height 56
type textarea "QUOTE ONLT — HVAC not working properly. Inspect system and diagnose problem."
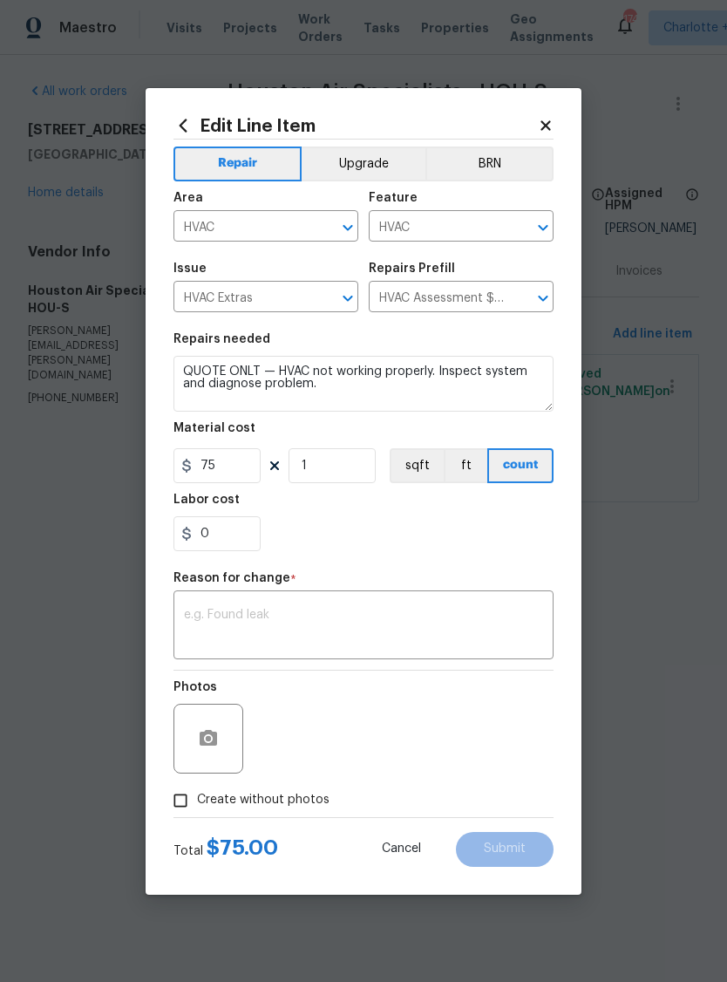
click at [298, 630] on textarea at bounding box center [363, 626] width 359 height 37
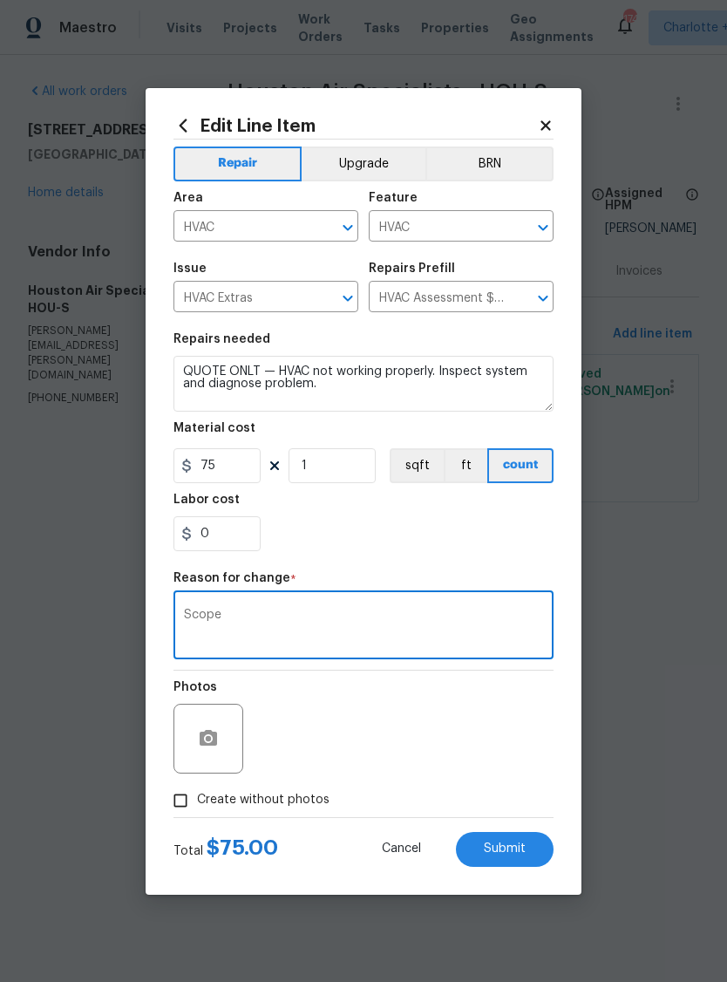
type textarea "Scope"
click at [520, 851] on span "Submit" at bounding box center [505, 848] width 42 height 13
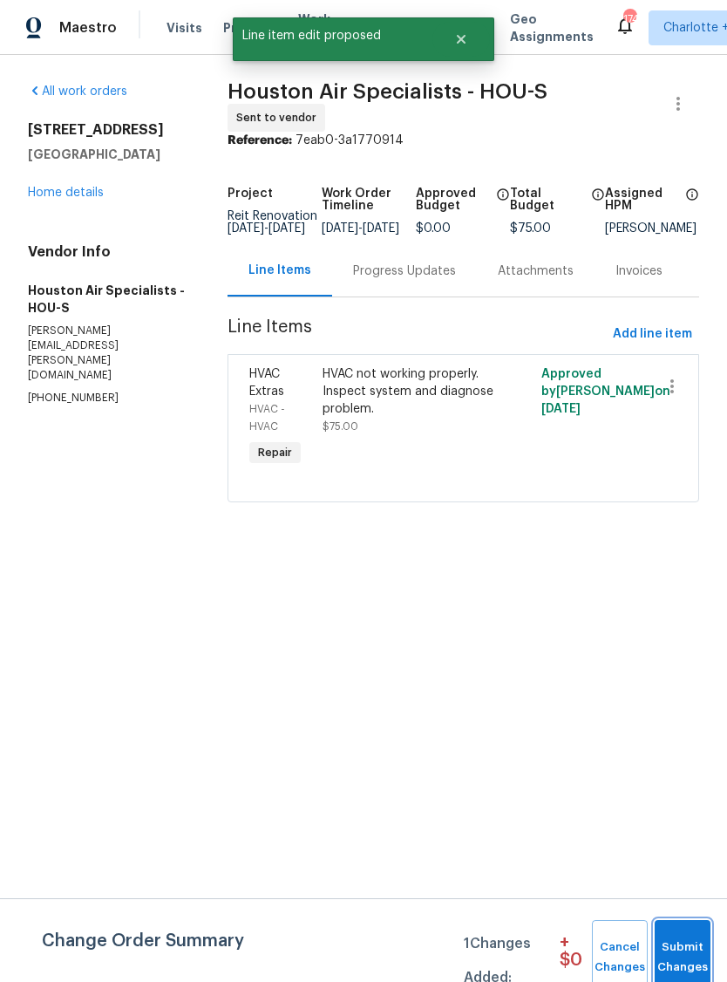
click at [685, 941] on span "Submit Changes" at bounding box center [682, 957] width 38 height 40
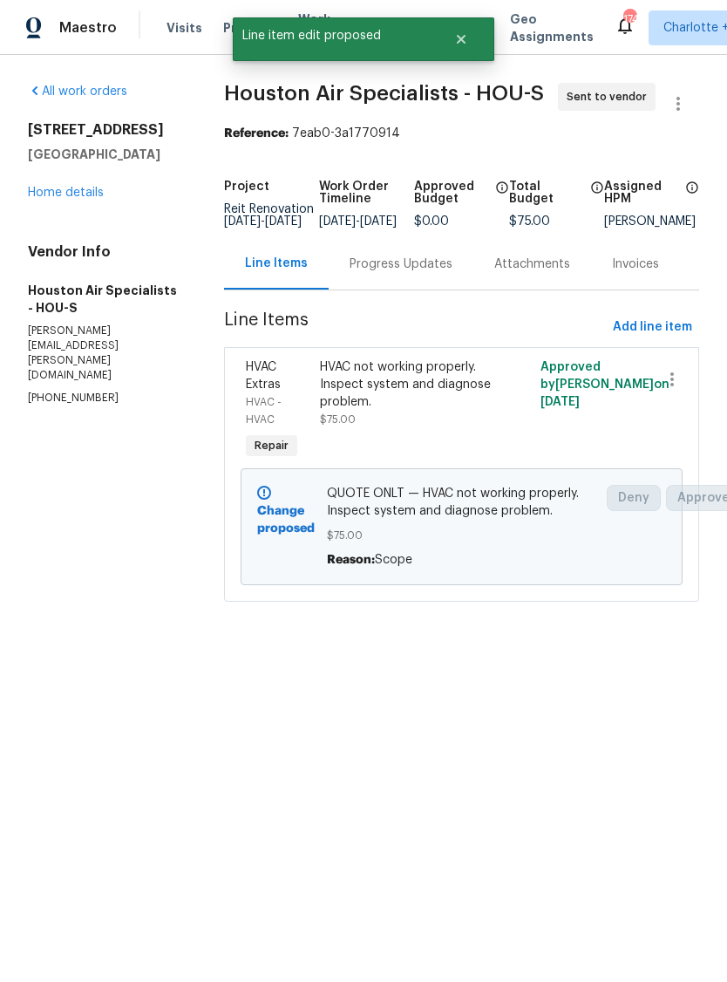
click at [404, 273] on div "Progress Updates" at bounding box center [401, 263] width 103 height 17
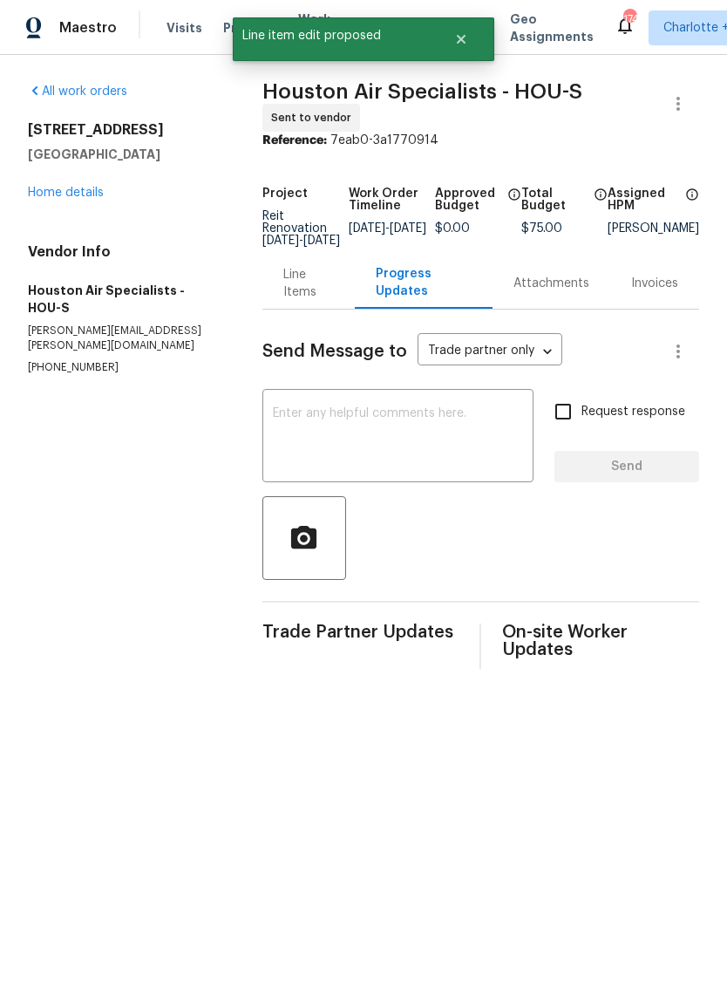
click at [364, 417] on textarea at bounding box center [398, 437] width 250 height 61
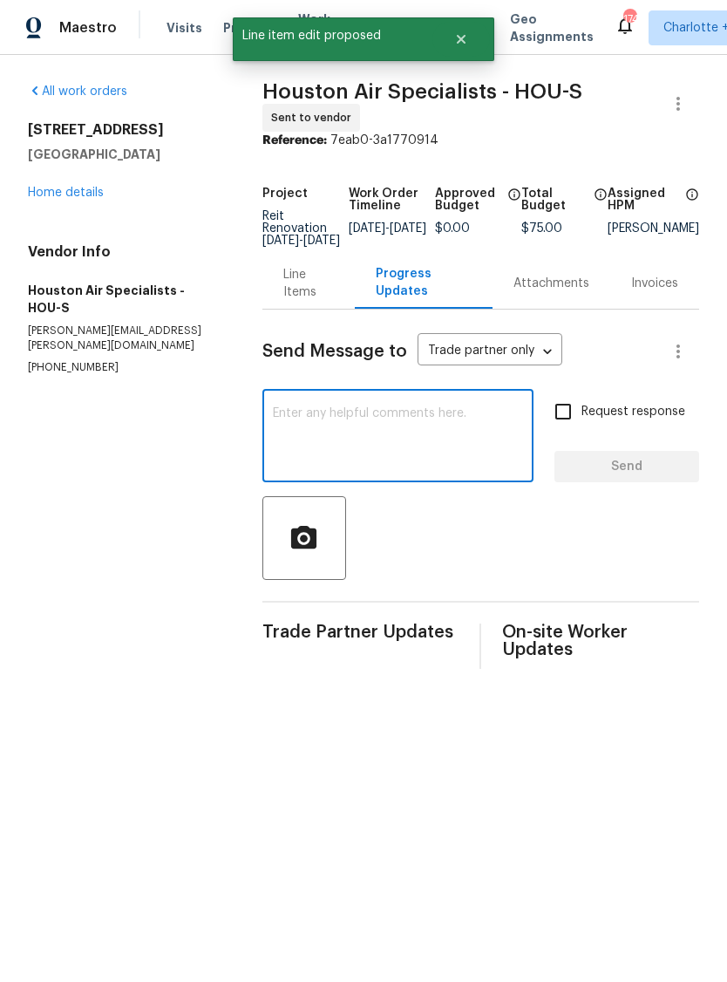
click at [306, 418] on textarea at bounding box center [398, 437] width 250 height 61
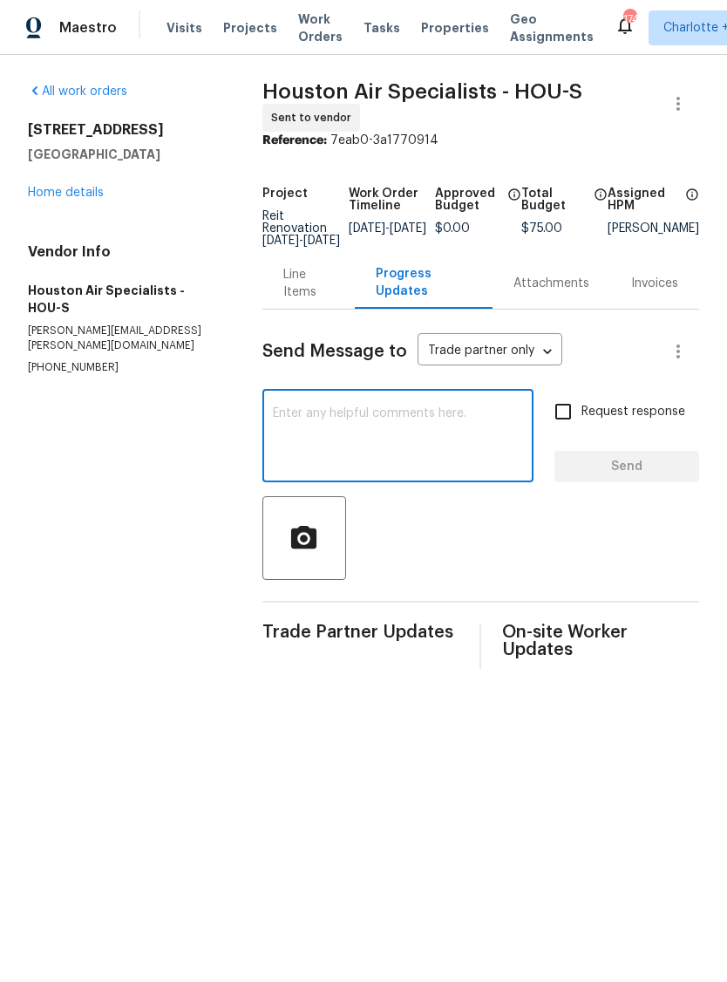
paste textarea "Access Instructions: Igloo code 35796993"
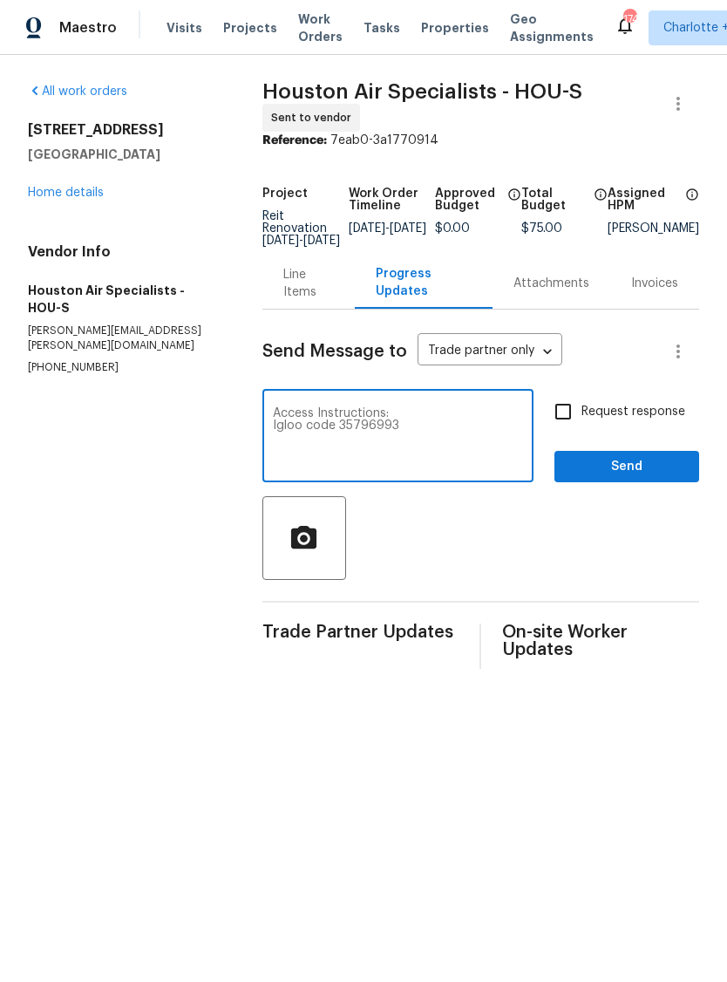
type textarea "Access Instructions: Igloo code 35796993"
click at [564, 412] on input "Request response" at bounding box center [563, 411] width 37 height 37
checkbox input "true"
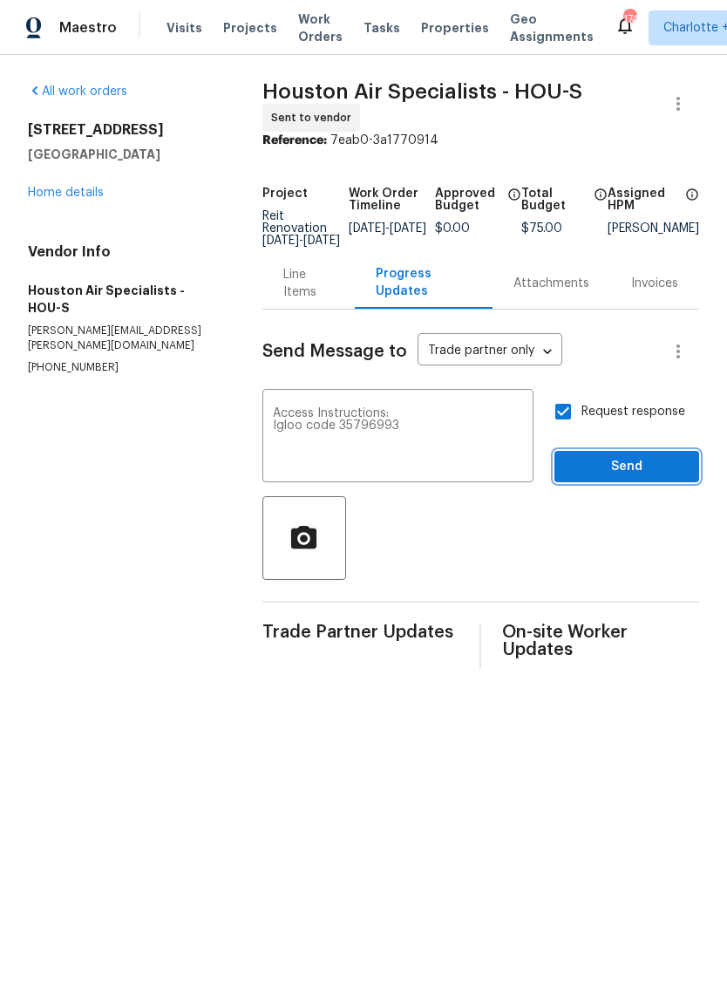
click at [633, 472] on span "Send" at bounding box center [626, 467] width 117 height 22
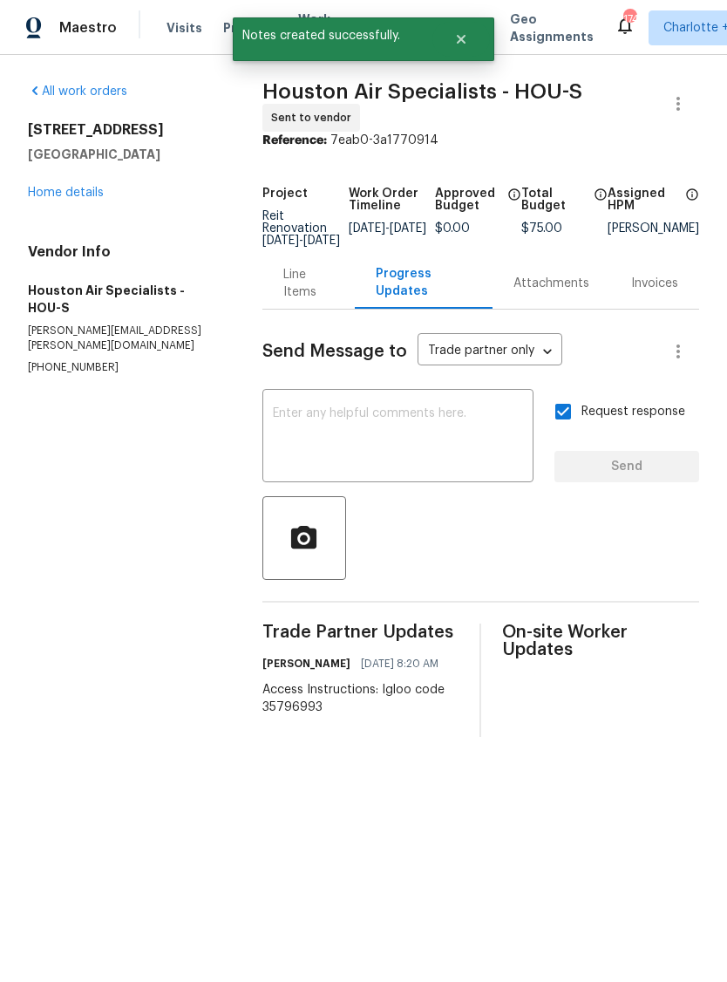
click at [283, 290] on div "Line Items" at bounding box center [308, 283] width 51 height 35
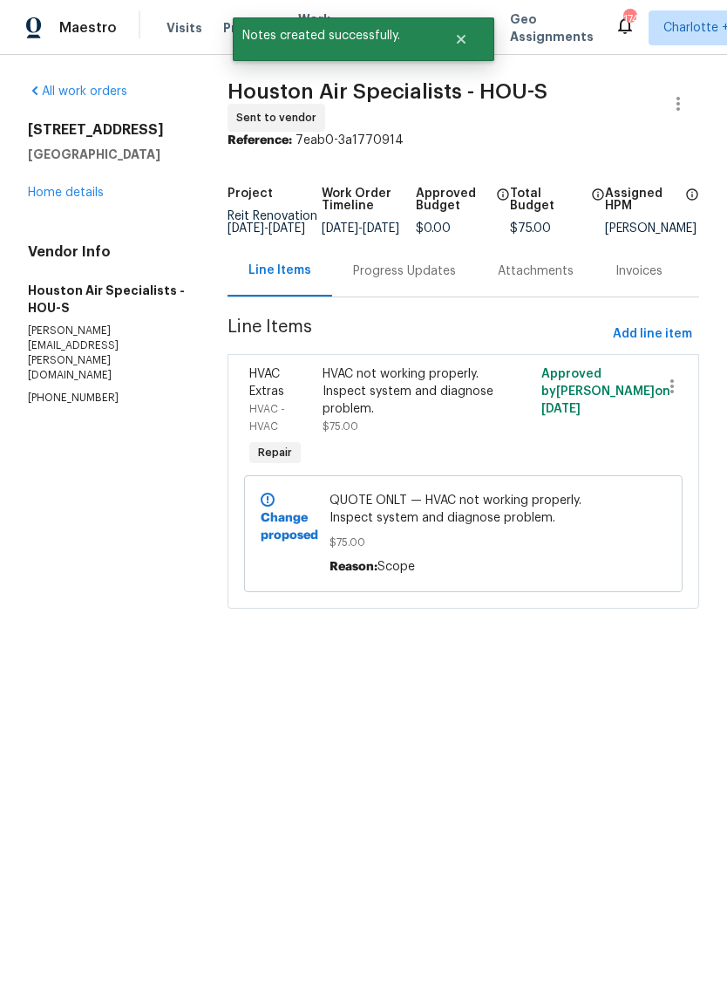
click at [410, 393] on div "HVAC not working properly. Inspect system and diagnose problem." at bounding box center [409, 391] width 173 height 52
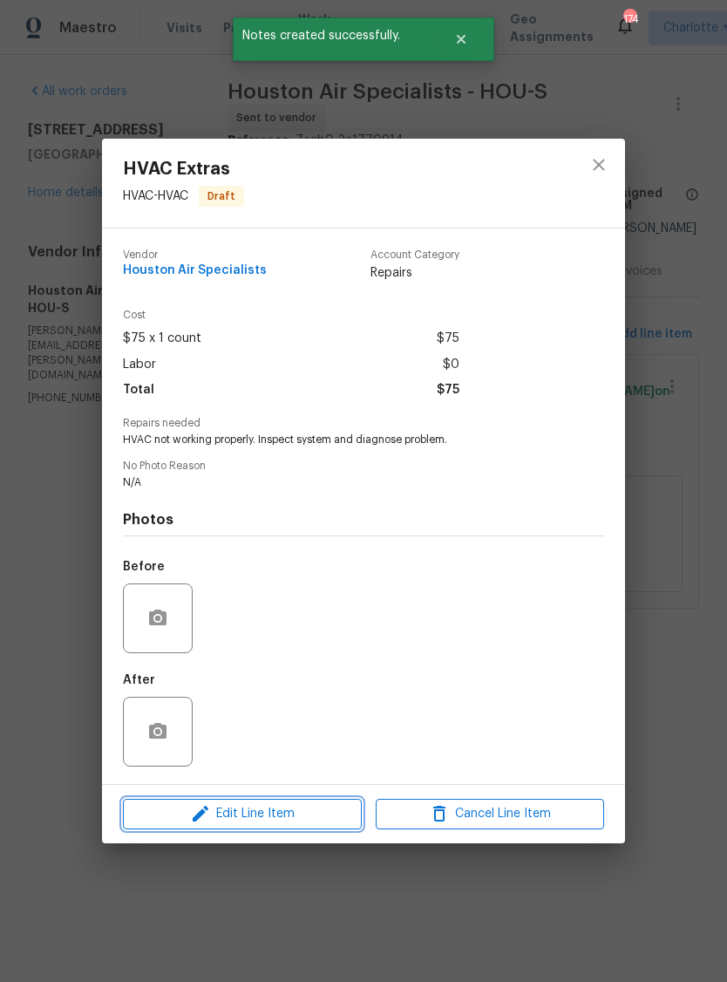
click at [289, 812] on span "Edit Line Item" at bounding box center [242, 814] width 228 height 22
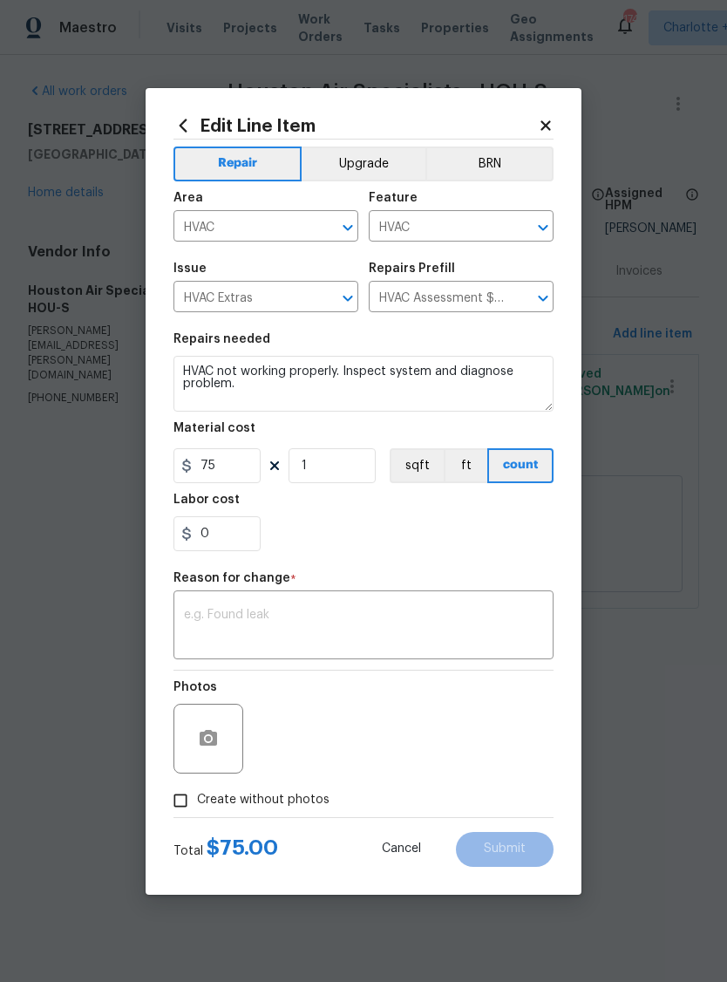
click at [403, 851] on span "Cancel" at bounding box center [401, 848] width 39 height 13
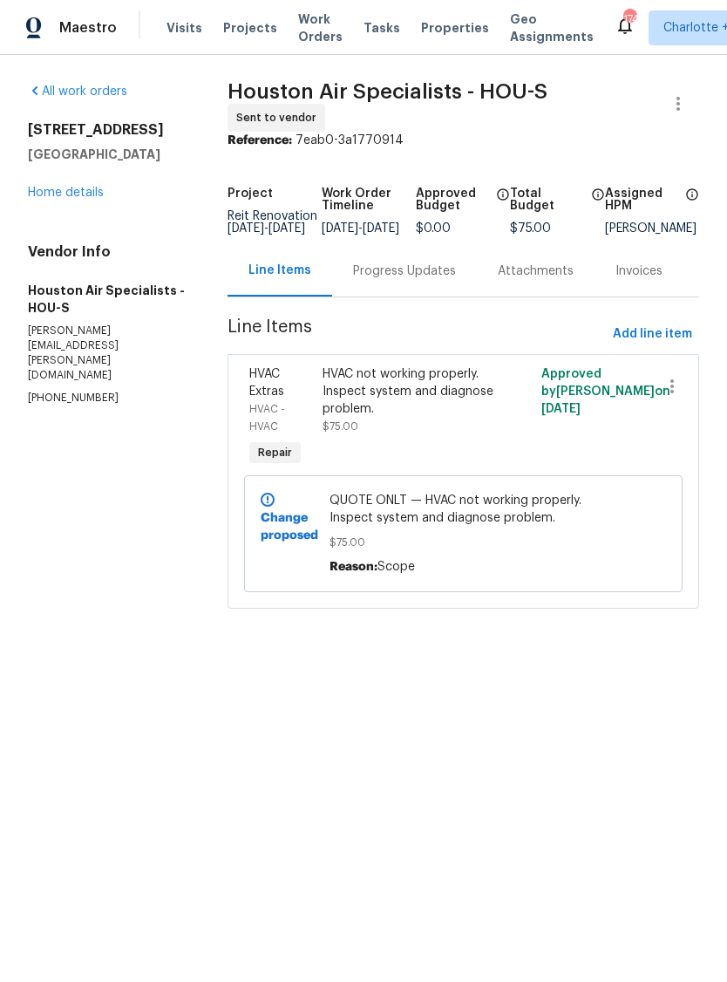
click at [362, 391] on div "HVAC not working properly. Inspect system and diagnose problem." at bounding box center [409, 391] width 173 height 52
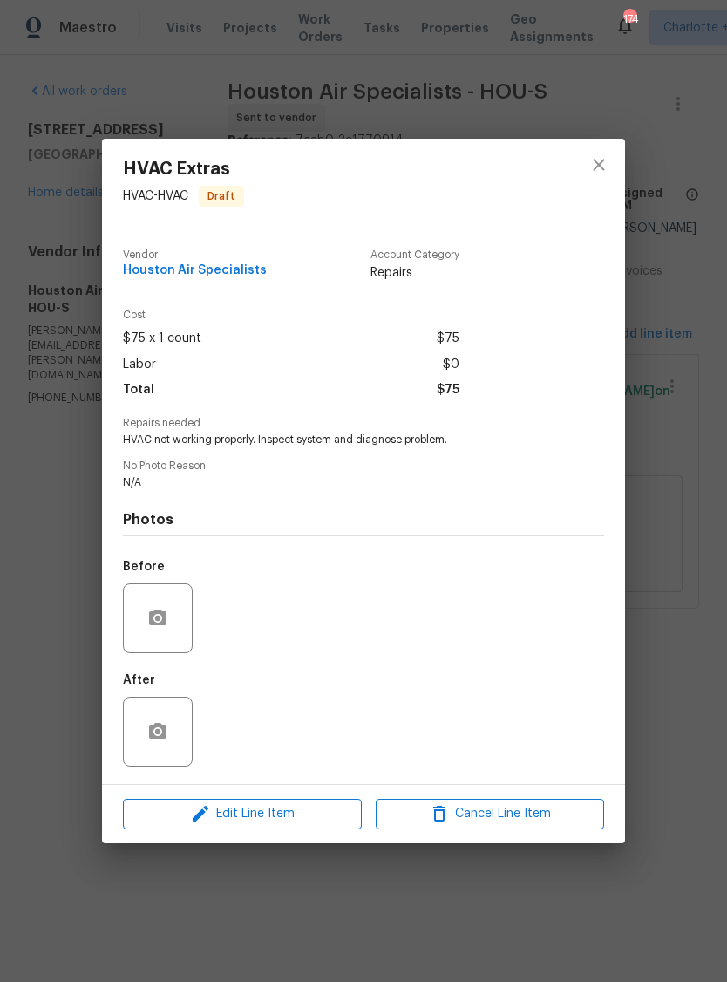
click at [43, 614] on div "HVAC Extras HVAC - HVAC Draft Vendor Houston Air Specialists Account Category R…" at bounding box center [363, 491] width 727 height 982
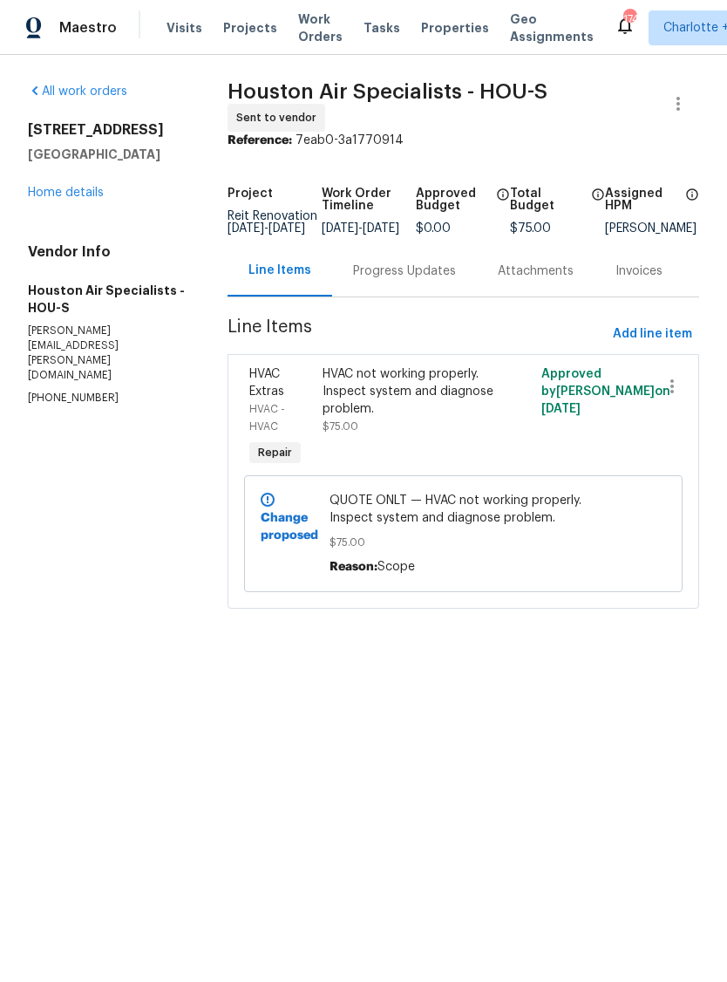
click at [417, 513] on span "QUOTE ONLT — HVAC not working properly. Inspect system and diagnose problem." at bounding box center [463, 509] width 267 height 35
click at [394, 376] on div "HVAC not working properly. Inspect system and diagnose problem." at bounding box center [409, 391] width 173 height 52
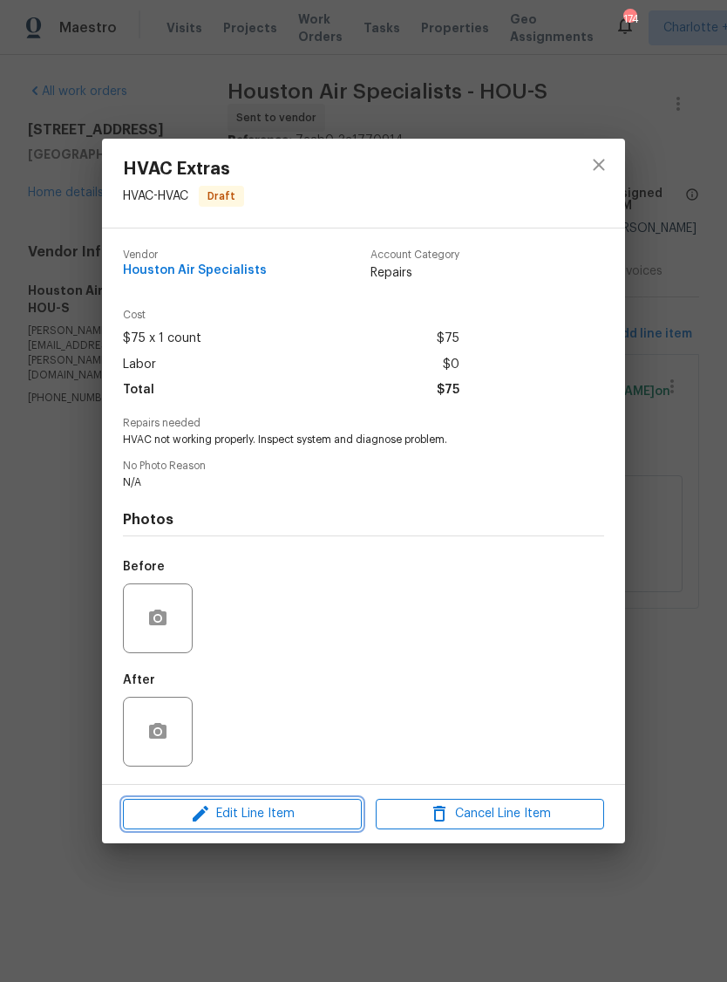
click at [285, 819] on span "Edit Line Item" at bounding box center [242, 814] width 228 height 22
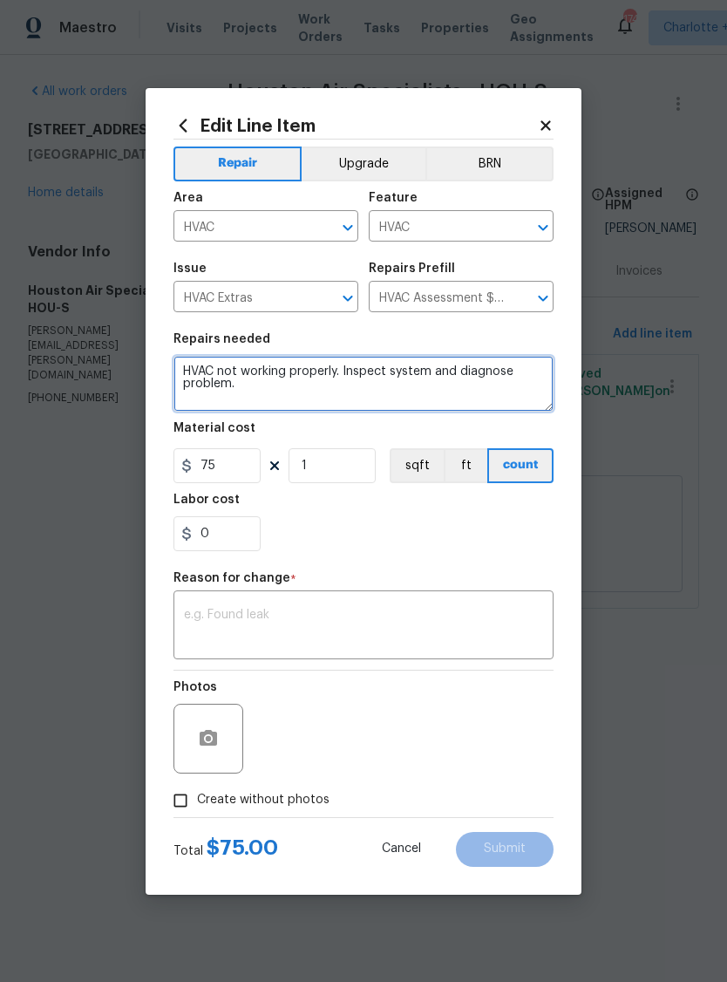
click at [181, 368] on textarea "HVAC not working properly. Inspect system and diagnose problem." at bounding box center [363, 384] width 380 height 56
type textarea "QUOTE ONLY — HVAC not working properly. Inspect system and diagnose problem."
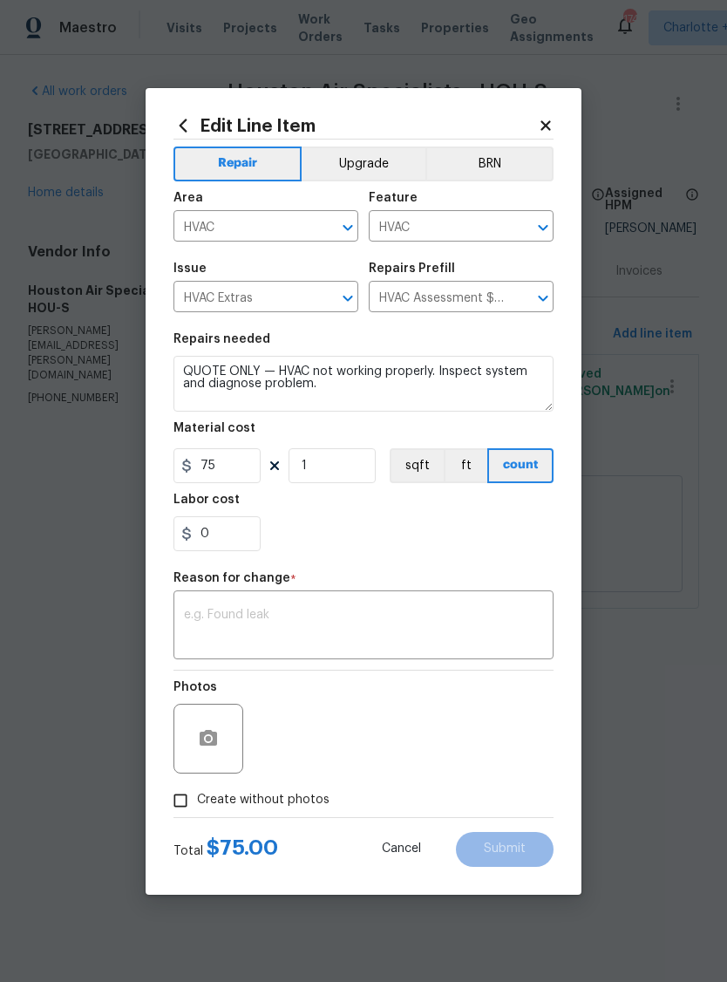
click at [371, 605] on div "x ​" at bounding box center [363, 627] width 380 height 65
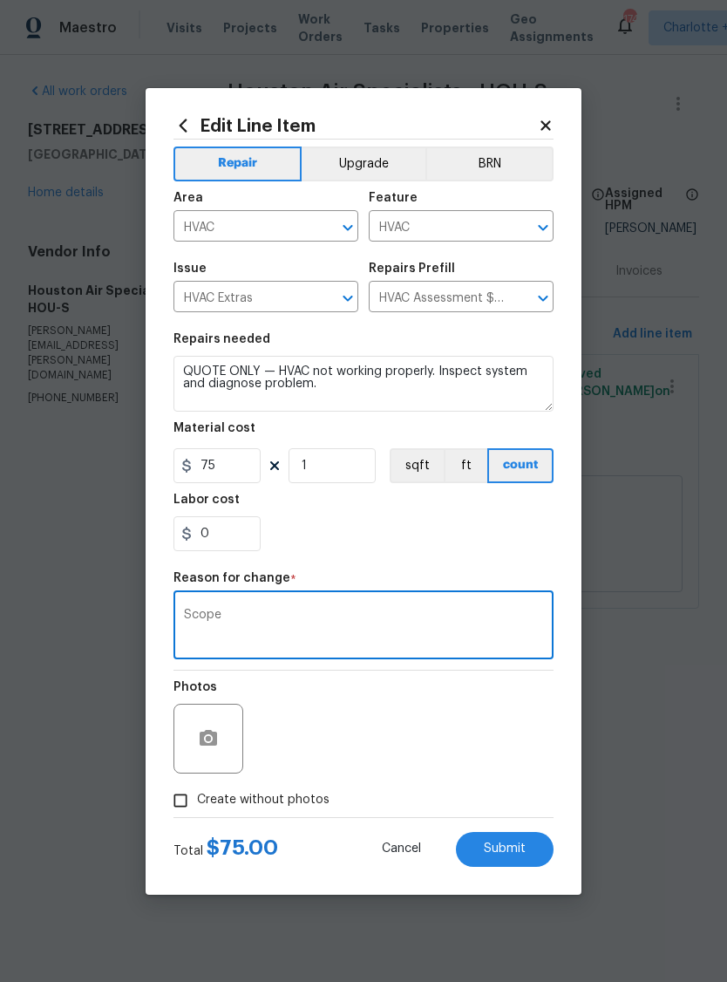
type textarea "Scope"
click at [513, 533] on div "0" at bounding box center [363, 533] width 380 height 35
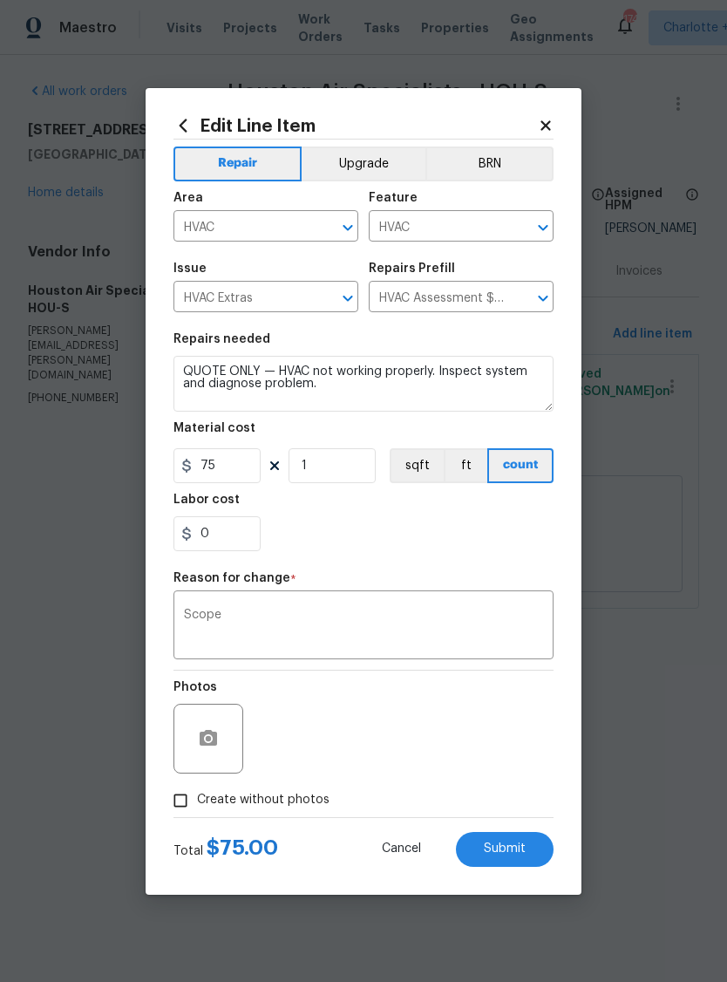
click at [526, 866] on button "Submit" at bounding box center [505, 849] width 98 height 35
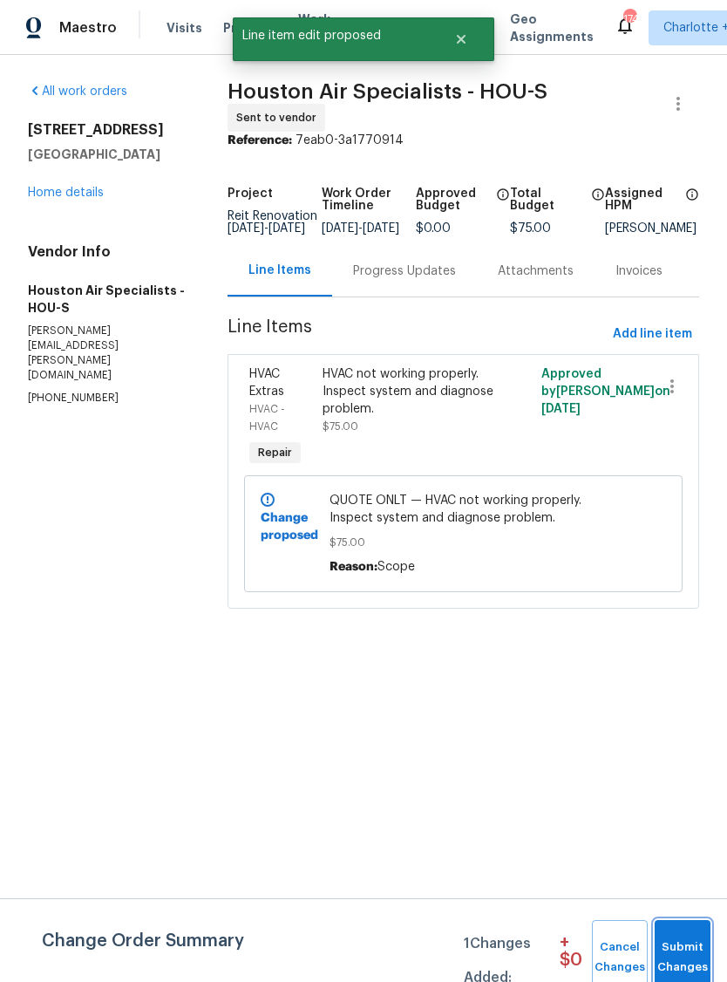
click at [691, 959] on span "Submit Changes" at bounding box center [682, 957] width 38 height 40
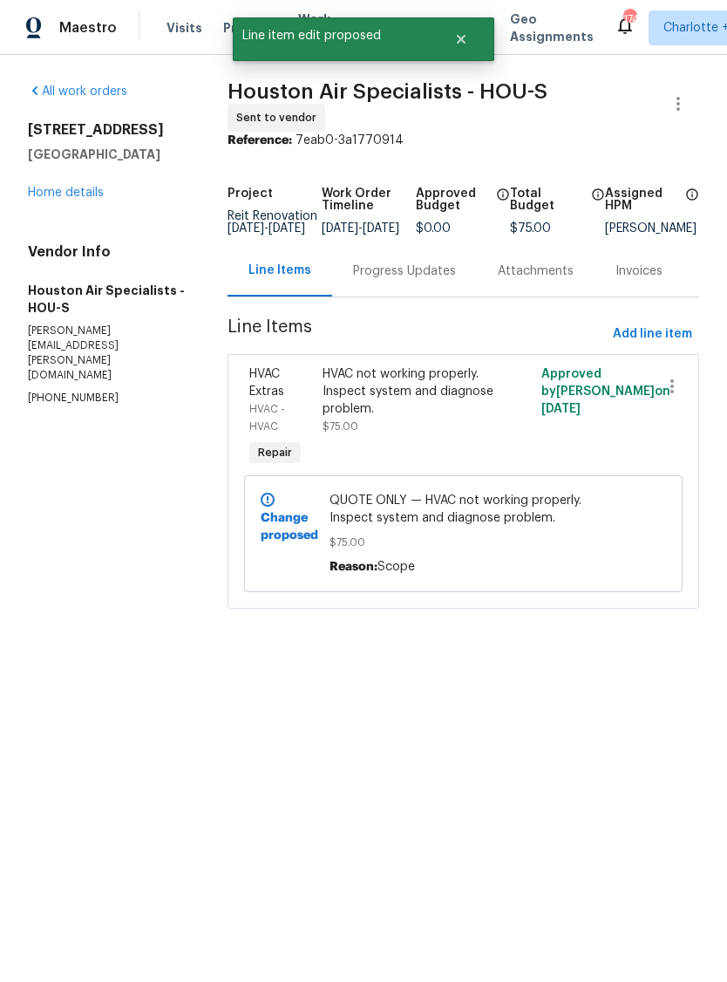
click at [91, 199] on link "Home details" at bounding box center [66, 193] width 76 height 12
